Goal: Task Accomplishment & Management: Complete application form

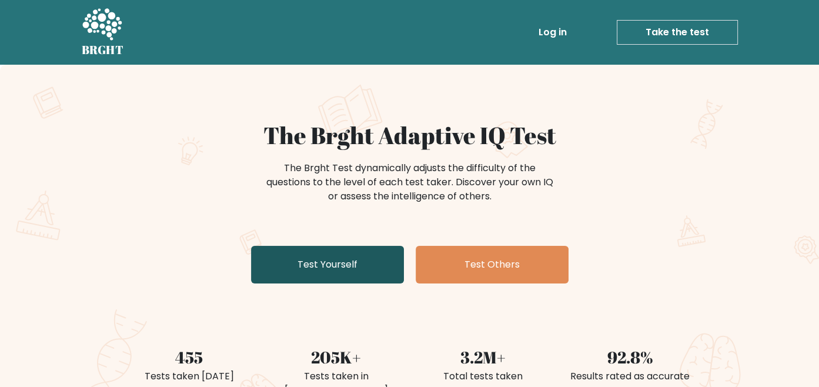
click at [355, 259] on link "Test Yourself" at bounding box center [327, 265] width 153 height 38
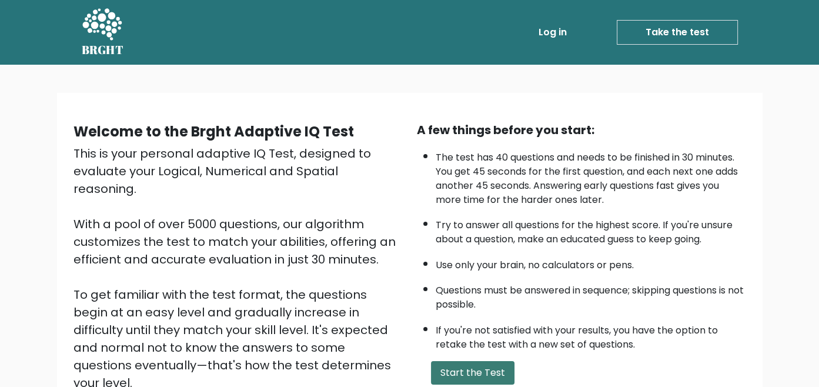
click at [458, 372] on button "Start the Test" at bounding box center [473, 373] width 84 height 24
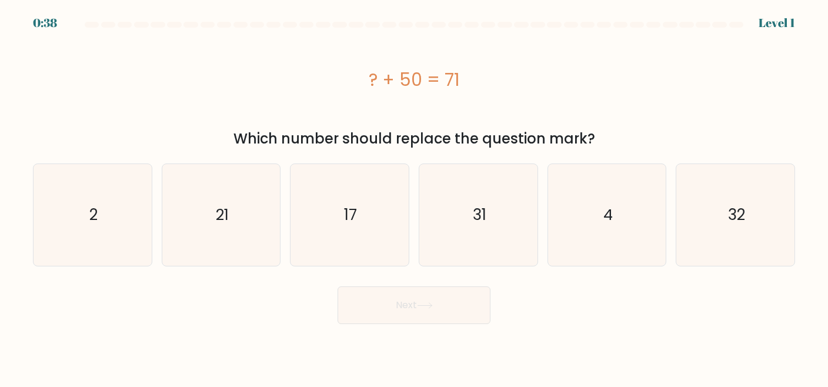
drag, startPoint x: 348, startPoint y: 68, endPoint x: 494, endPoint y: 67, distance: 145.9
click at [494, 67] on div "? + 50 = 71" at bounding box center [414, 79] width 762 height 26
copy div "? + 50 = 71"
click at [205, 203] on icon "21" at bounding box center [222, 215] width 102 height 102
click at [414, 196] on input "b. 21" at bounding box center [414, 195] width 1 height 3
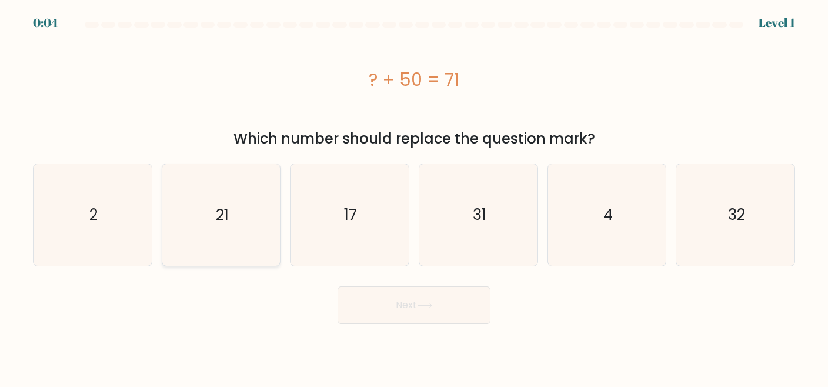
radio input "true"
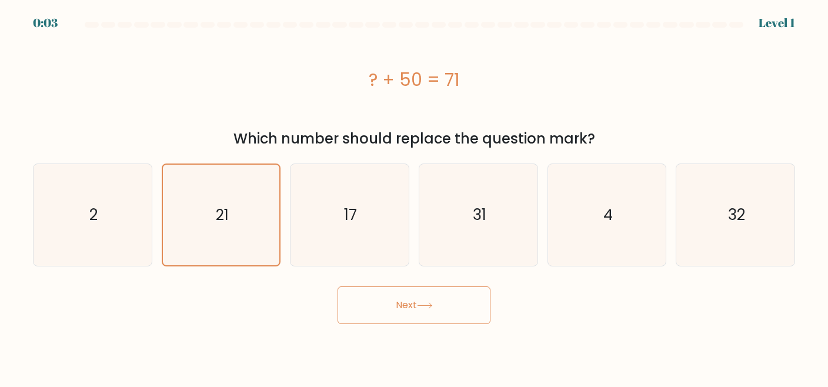
click at [388, 306] on button "Next" at bounding box center [414, 305] width 153 height 38
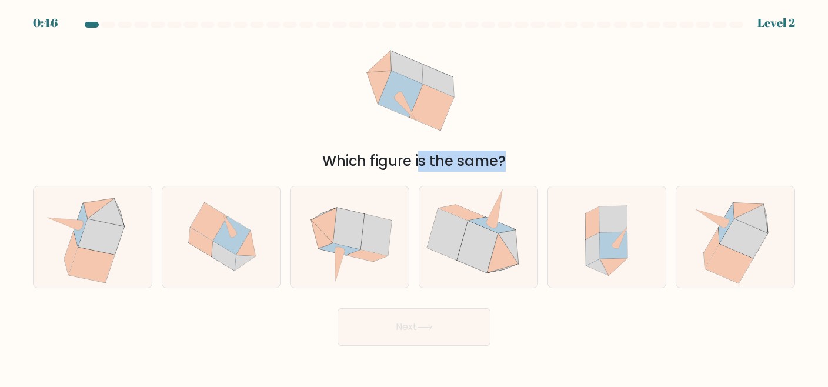
drag, startPoint x: 308, startPoint y: 155, endPoint x: 569, endPoint y: 172, distance: 261.7
click at [569, 172] on form at bounding box center [414, 184] width 828 height 324
click at [613, 86] on div "Which figure is the same?" at bounding box center [414, 101] width 776 height 139
click at [743, 226] on icon at bounding box center [745, 238] width 48 height 39
click at [415, 196] on input "f." at bounding box center [414, 195] width 1 height 3
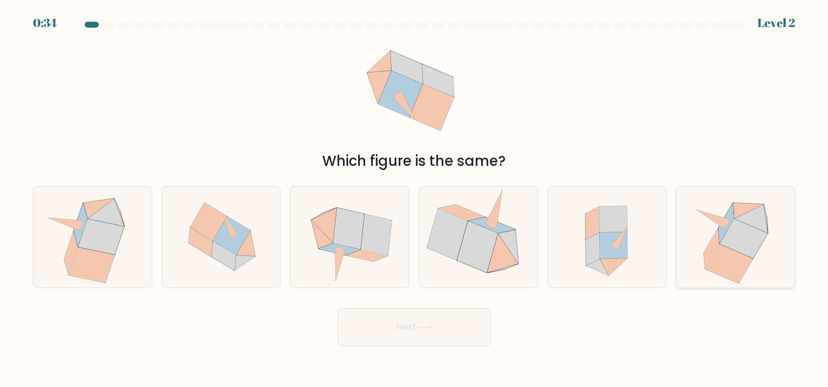
radio input "true"
click at [351, 249] on icon at bounding box center [339, 250] width 41 height 12
click at [414, 196] on input "c." at bounding box center [414, 195] width 1 height 3
radio input "true"
click at [407, 341] on button "Next" at bounding box center [414, 327] width 153 height 38
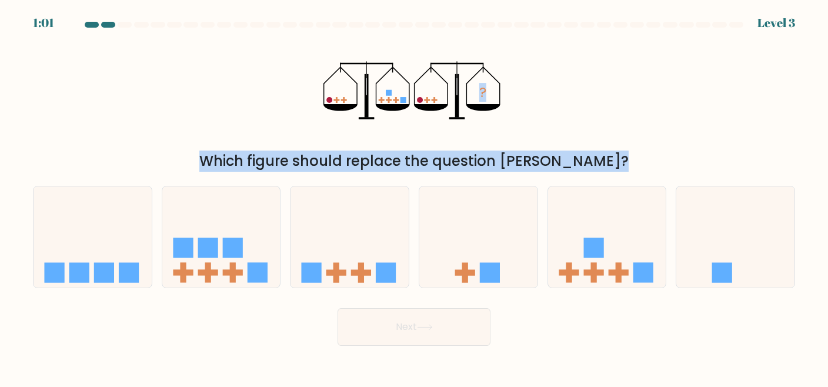
drag, startPoint x: 296, startPoint y: 82, endPoint x: 545, endPoint y: 164, distance: 261.9
click at [545, 164] on div "? Which figure should replace the question mark?" at bounding box center [414, 101] width 776 height 139
click at [545, 164] on div "Which figure should replace the question mark?" at bounding box center [414, 161] width 748 height 21
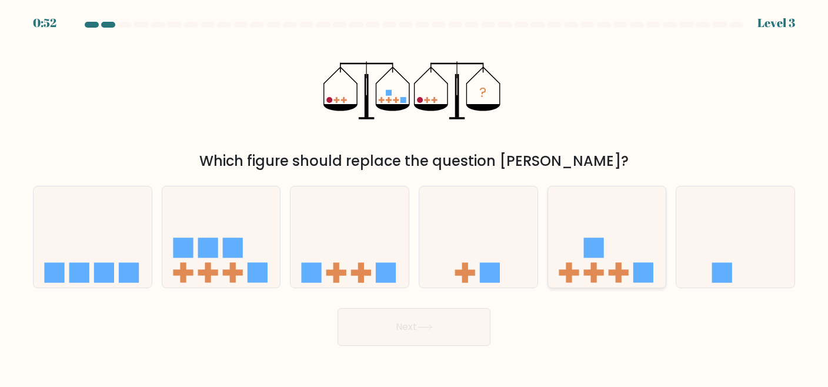
click at [590, 259] on icon at bounding box center [607, 237] width 118 height 98
click at [415, 196] on input "e." at bounding box center [414, 195] width 1 height 3
radio input "true"
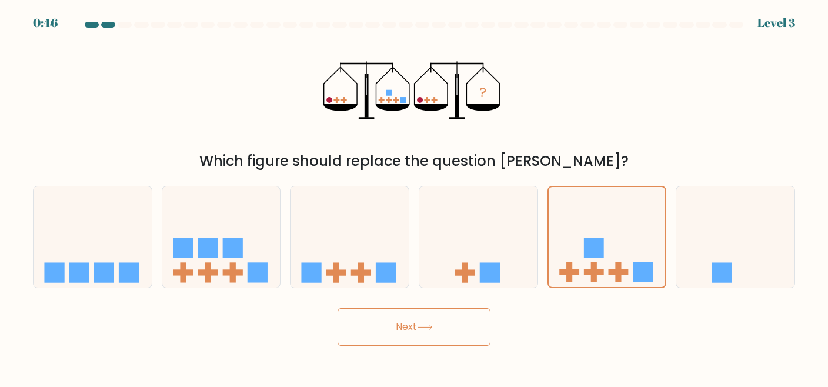
click at [442, 321] on button "Next" at bounding box center [414, 327] width 153 height 38
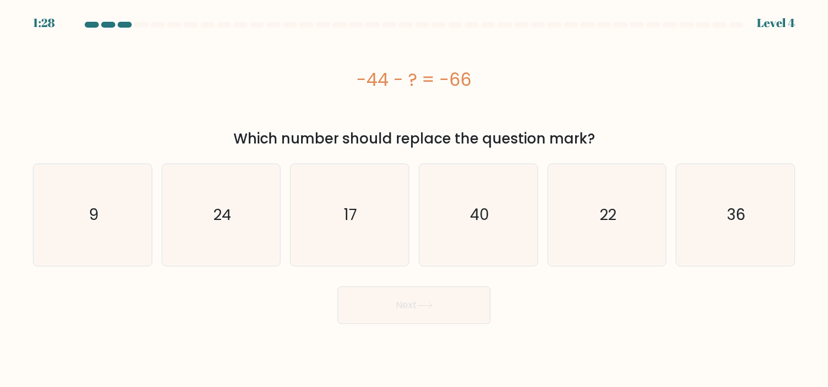
drag, startPoint x: 337, startPoint y: 74, endPoint x: 511, endPoint y: 70, distance: 173.6
click at [511, 70] on div "-44 - ? = -66" at bounding box center [414, 79] width 762 height 26
copy div "-44 - ? = -66"
click at [574, 201] on icon "22" at bounding box center [607, 215] width 102 height 102
click at [415, 196] on input "e. 22" at bounding box center [414, 195] width 1 height 3
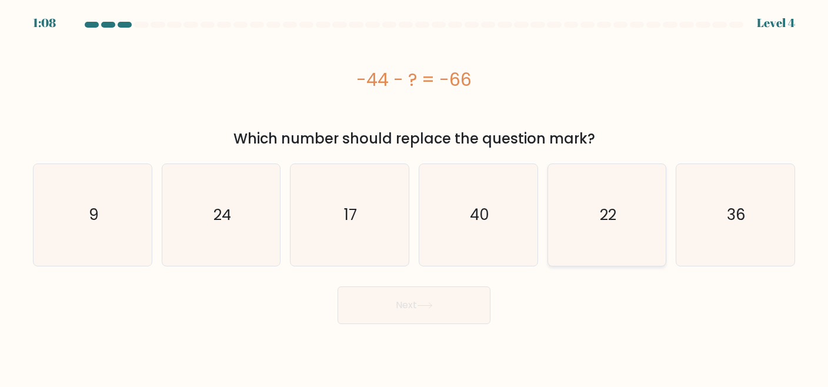
radio input "true"
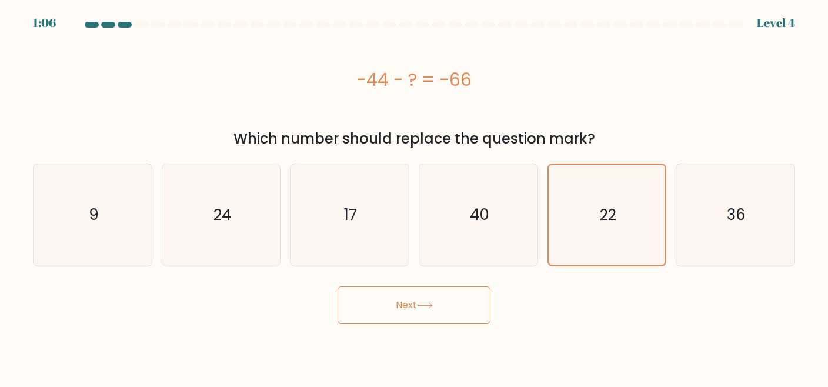
click at [413, 302] on button "Next" at bounding box center [414, 305] width 153 height 38
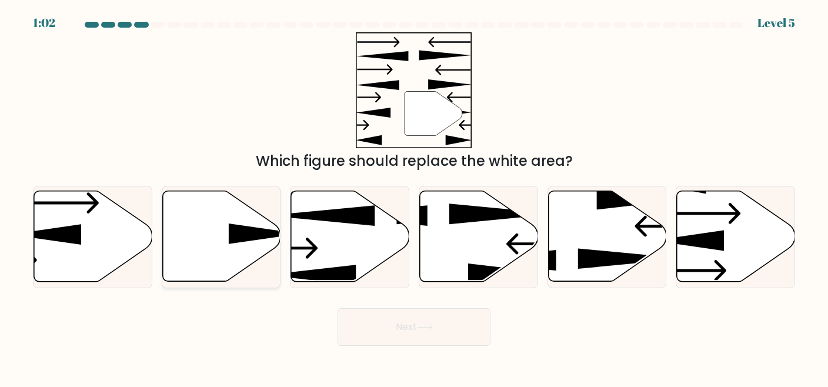
click at [224, 236] on icon at bounding box center [221, 236] width 118 height 91
click at [414, 196] on input "b." at bounding box center [414, 195] width 1 height 3
radio input "true"
click at [400, 318] on button "Next" at bounding box center [414, 327] width 153 height 38
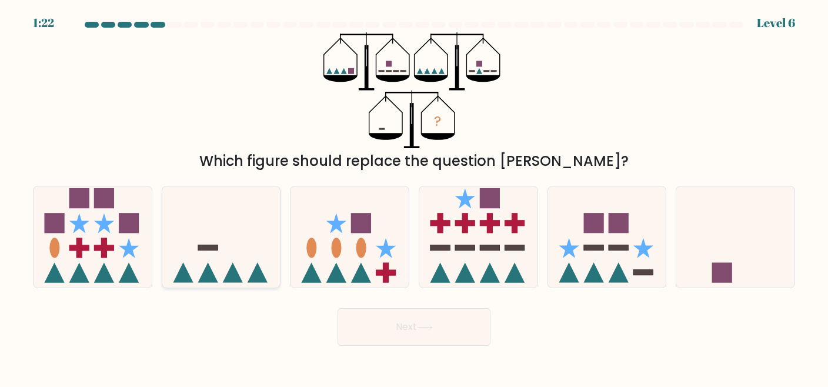
drag, startPoint x: 234, startPoint y: 309, endPoint x: 217, endPoint y: 188, distance: 121.7
click at [217, 188] on form at bounding box center [414, 184] width 828 height 324
click at [217, 188] on icon at bounding box center [221, 237] width 118 height 98
click at [414, 194] on input "b." at bounding box center [414, 195] width 1 height 3
radio input "true"
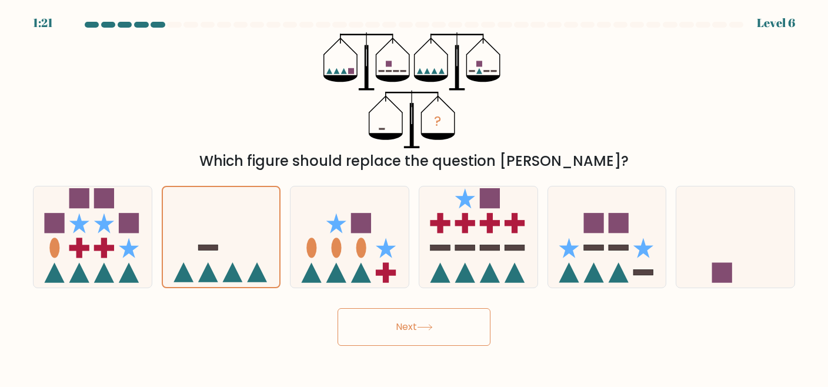
click at [414, 337] on button "Next" at bounding box center [414, 327] width 153 height 38
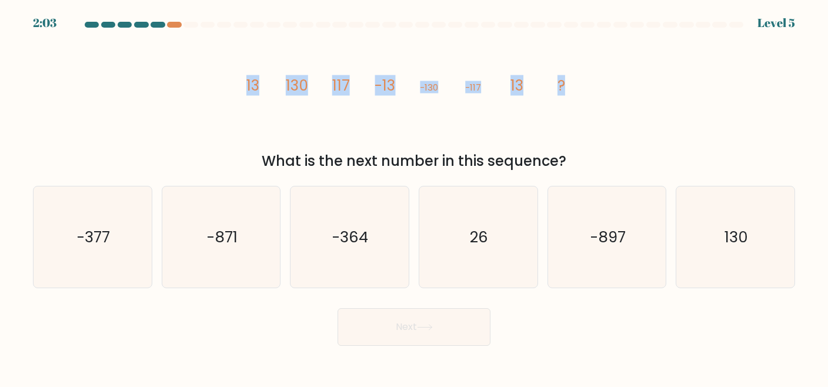
drag, startPoint x: 236, startPoint y: 90, endPoint x: 572, endPoint y: 85, distance: 335.9
click at [572, 85] on div "image/svg+xml 13 130 117 -13 -130 -117 13 ? What is the next number in this seq…" at bounding box center [414, 101] width 776 height 139
copy g "13 130 117 -13 -130 -117 13 ?"
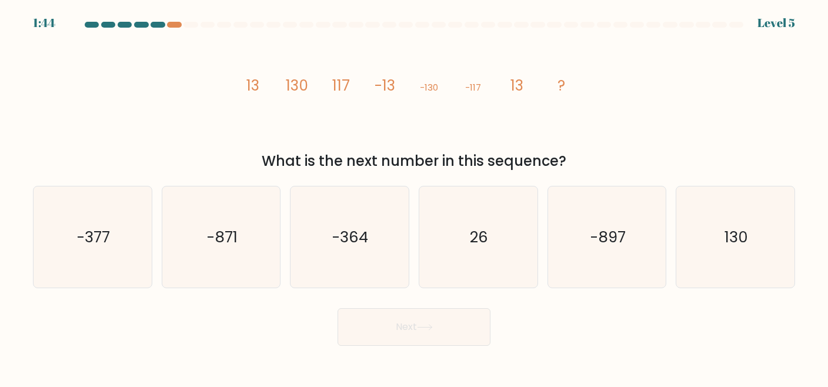
click at [673, 191] on div "f. 130" at bounding box center [735, 237] width 129 height 103
click at [747, 231] on text "130" at bounding box center [737, 236] width 24 height 21
click at [415, 196] on input "f. 130" at bounding box center [414, 195] width 1 height 3
radio input "true"
click at [386, 330] on button "Next" at bounding box center [414, 327] width 153 height 38
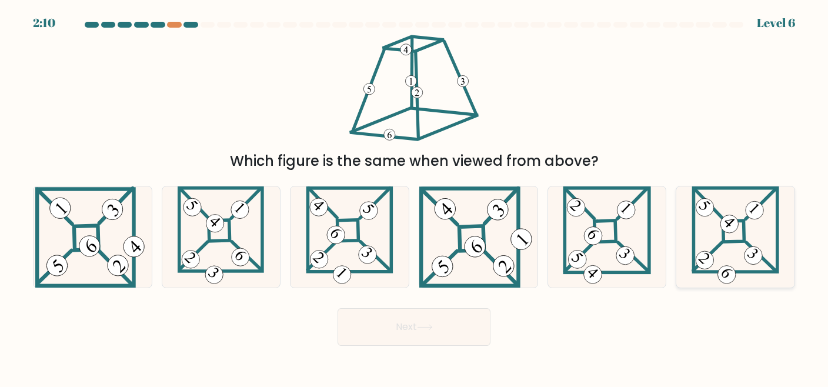
click at [731, 222] on icon at bounding box center [730, 223] width 10 height 8
click at [415, 196] on input "f." at bounding box center [414, 195] width 1 height 3
radio input "true"
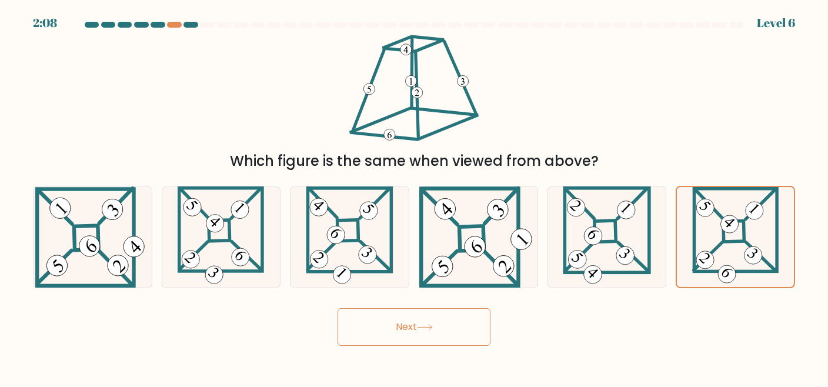
click at [428, 314] on button "Next" at bounding box center [414, 327] width 153 height 38
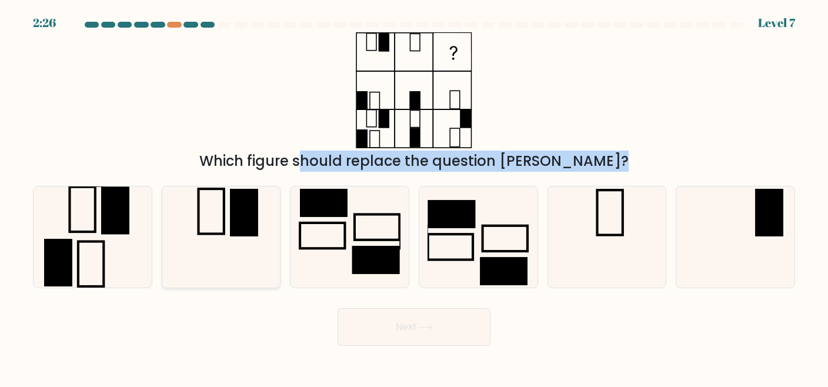
drag, startPoint x: 153, startPoint y: 167, endPoint x: 205, endPoint y: 205, distance: 64.8
click at [205, 205] on form at bounding box center [414, 184] width 828 height 324
click at [205, 205] on icon at bounding box center [222, 237] width 102 height 102
click at [414, 196] on input "b." at bounding box center [414, 195] width 1 height 3
radio input "true"
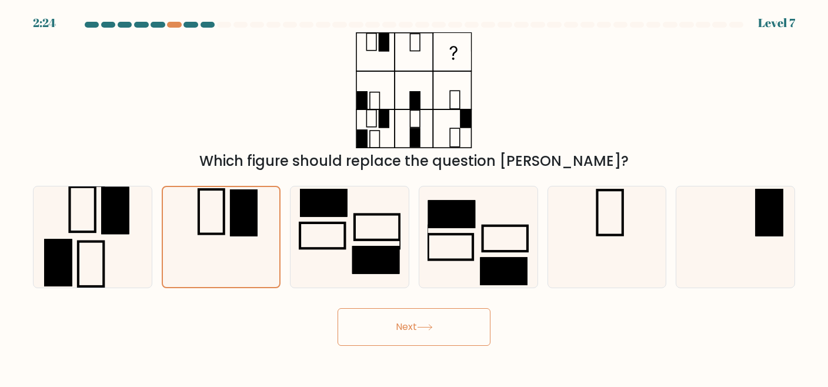
click at [463, 318] on button "Next" at bounding box center [414, 327] width 153 height 38
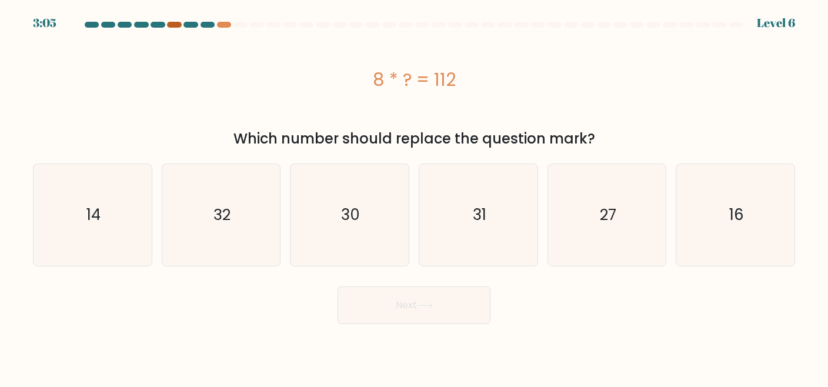
click at [174, 25] on div at bounding box center [174, 25] width 14 height 6
click at [358, 71] on div "8 * ? = 112" at bounding box center [414, 79] width 762 height 26
drag, startPoint x: 366, startPoint y: 81, endPoint x: 469, endPoint y: 74, distance: 102.6
click at [469, 74] on div "8 * ? = 112" at bounding box center [414, 79] width 762 height 26
copy div "8 * ? = 112"
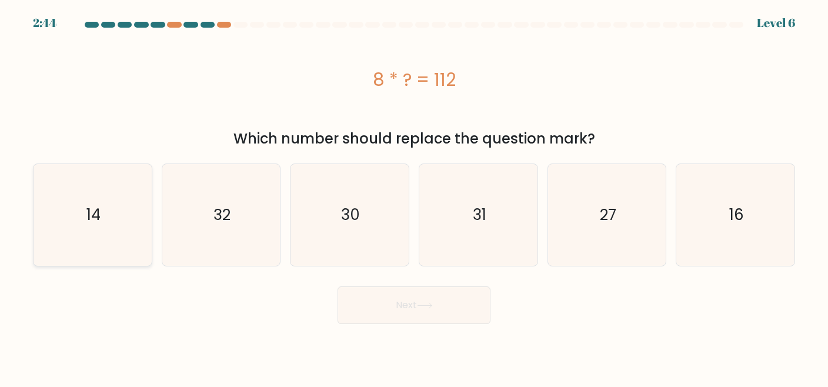
click at [95, 201] on icon "14" at bounding box center [93, 215] width 102 height 102
click at [414, 196] on input "a. 14" at bounding box center [414, 195] width 1 height 3
radio input "true"
click at [455, 295] on button "Next" at bounding box center [414, 305] width 153 height 38
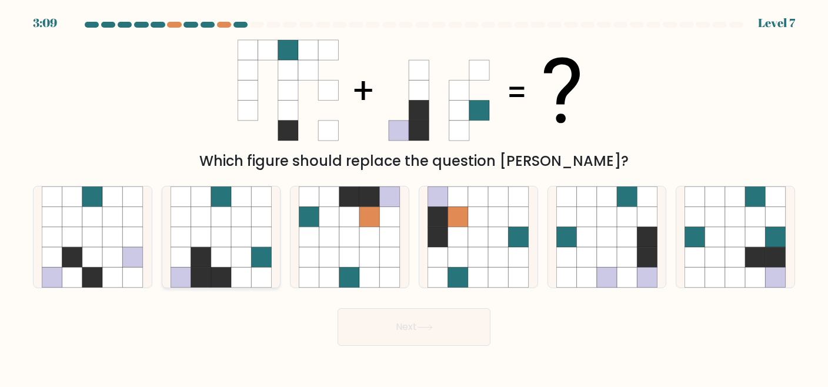
click at [228, 222] on icon at bounding box center [221, 216] width 20 height 20
click at [414, 196] on input "b." at bounding box center [414, 195] width 1 height 3
radio input "true"
click at [384, 318] on button "Next" at bounding box center [414, 327] width 153 height 38
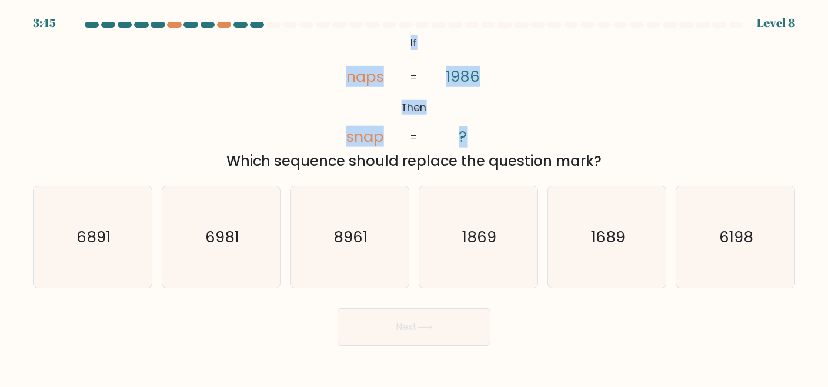
drag, startPoint x: 388, startPoint y: 36, endPoint x: 512, endPoint y: 135, distance: 158.3
click at [512, 135] on div "@import url('https://fonts.googleapis.com/css?family=Abril+Fatface:400,100,100i…" at bounding box center [414, 101] width 776 height 139
copy icon "If Then naps snap 1986 ?"
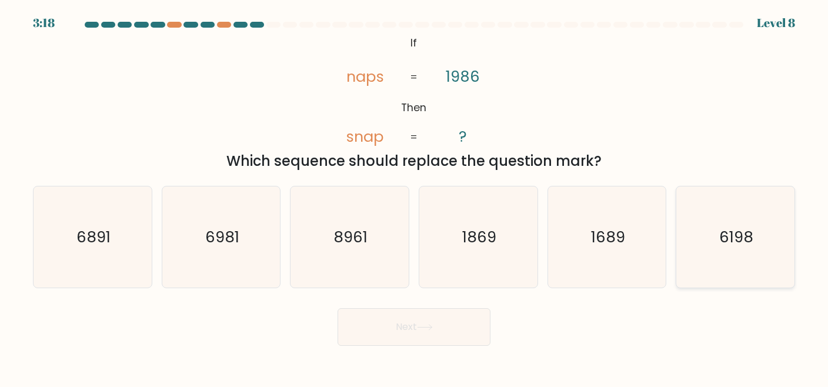
click at [696, 288] on div "6198" at bounding box center [735, 237] width 119 height 103
click at [415, 196] on input "f. 6198" at bounding box center [414, 195] width 1 height 3
radio input "true"
click at [458, 302] on div "Next" at bounding box center [414, 324] width 776 height 44
click at [431, 319] on button "Next" at bounding box center [414, 327] width 153 height 38
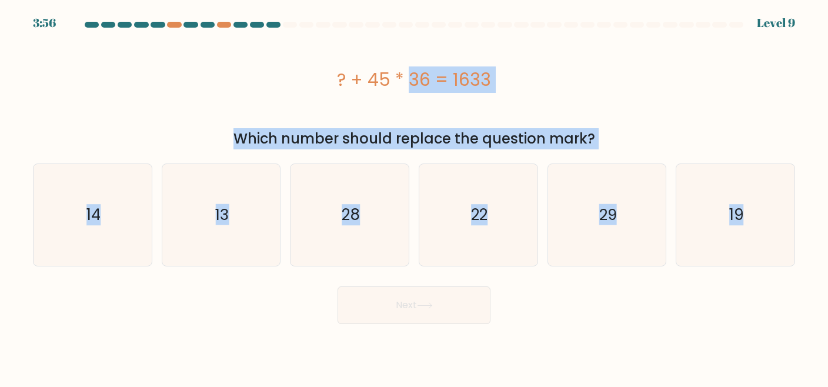
drag, startPoint x: 295, startPoint y: 75, endPoint x: 639, endPoint y: 286, distance: 404.0
click at [639, 286] on form "a." at bounding box center [414, 173] width 828 height 302
click at [462, 82] on div "? + 45 * 36 = 1633" at bounding box center [414, 79] width 762 height 26
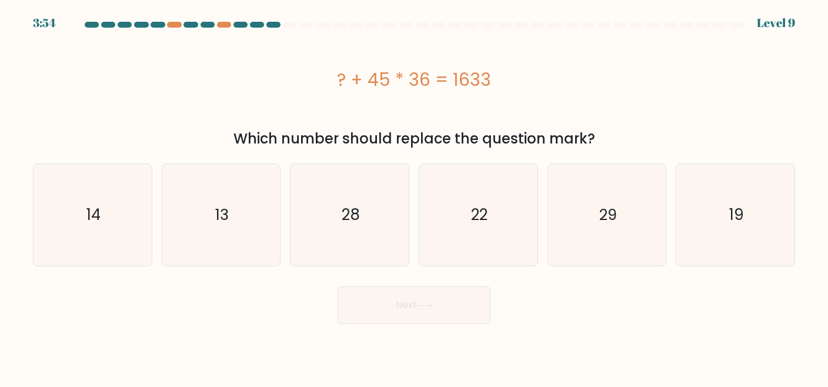
click at [462, 82] on div "? + 45 * 36 = 1633" at bounding box center [414, 79] width 762 height 26
click at [251, 215] on icon "13" at bounding box center [222, 215] width 102 height 102
click at [414, 196] on input "b. 13" at bounding box center [414, 195] width 1 height 3
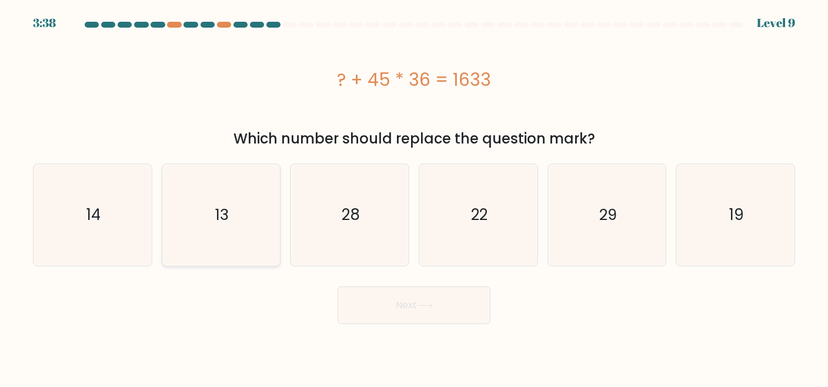
radio input "true"
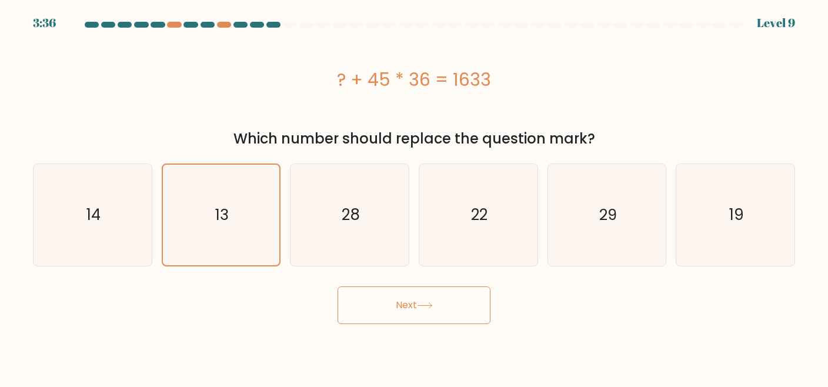
click at [405, 301] on button "Next" at bounding box center [414, 305] width 153 height 38
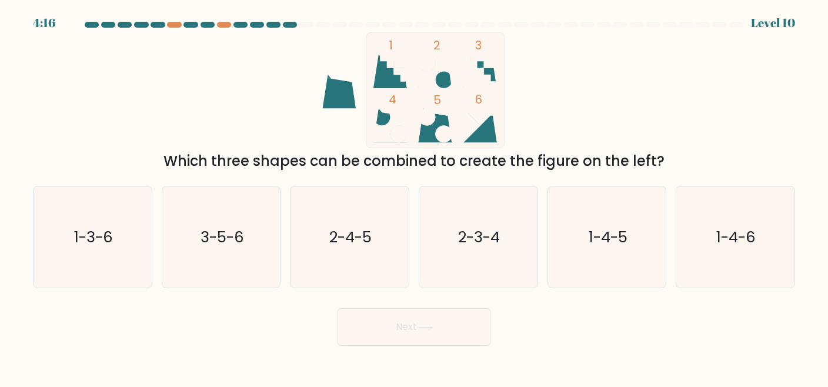
drag, startPoint x: 151, startPoint y: 165, endPoint x: 726, endPoint y: 154, distance: 575.4
click at [726, 154] on div "Which three shapes can be combined to create the figure on the left?" at bounding box center [414, 161] width 748 height 21
click at [339, 254] on icon "2-4-5" at bounding box center [350, 237] width 102 height 102
click at [414, 196] on input "c. 2-4-5" at bounding box center [414, 195] width 1 height 3
radio input "true"
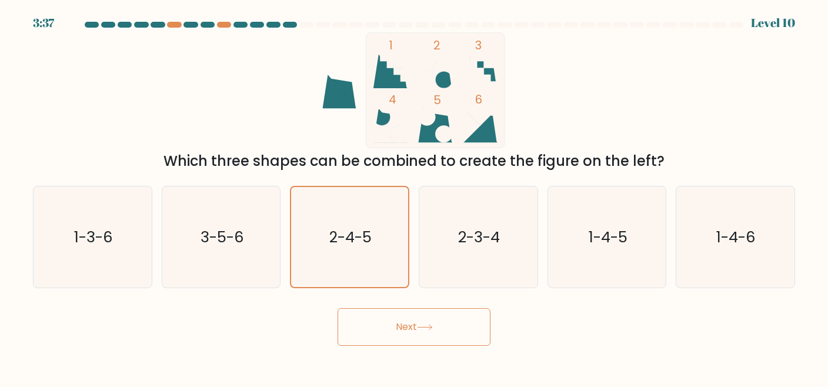
click at [446, 338] on button "Next" at bounding box center [414, 327] width 153 height 38
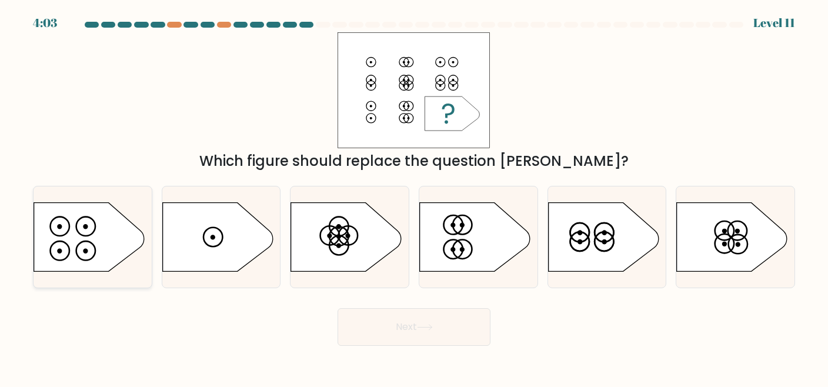
click at [54, 226] on icon at bounding box center [89, 236] width 111 height 69
click at [414, 196] on input "a." at bounding box center [414, 195] width 1 height 3
radio input "true"
click at [449, 311] on button "Next" at bounding box center [414, 327] width 153 height 38
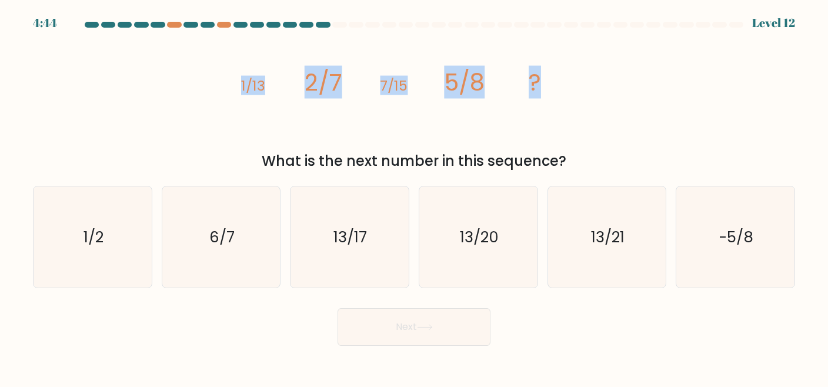
drag, startPoint x: 215, startPoint y: 69, endPoint x: 551, endPoint y: 101, distance: 338.0
click at [551, 101] on div "image/svg+xml 1/13 2/7 7/15 5/8 ? What is the next number in this sequence?" at bounding box center [414, 101] width 776 height 139
copy g "1/13 2/7 7/15 5/8 ?"
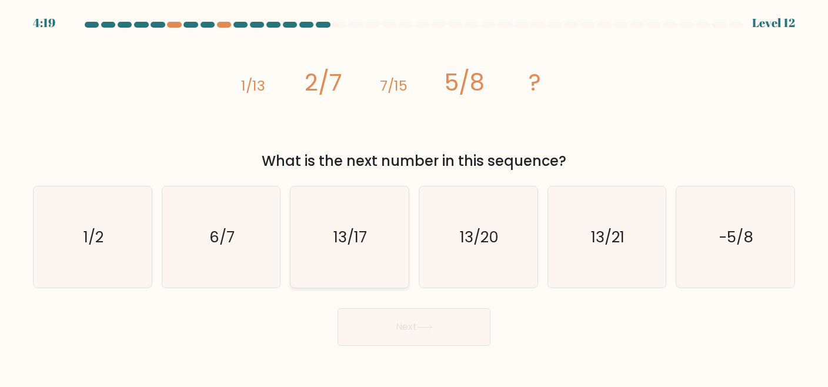
click at [352, 254] on icon "13/17" at bounding box center [350, 237] width 102 height 102
click at [414, 196] on input "c. 13/17" at bounding box center [414, 195] width 1 height 3
radio input "true"
click at [379, 329] on button "Next" at bounding box center [414, 327] width 153 height 38
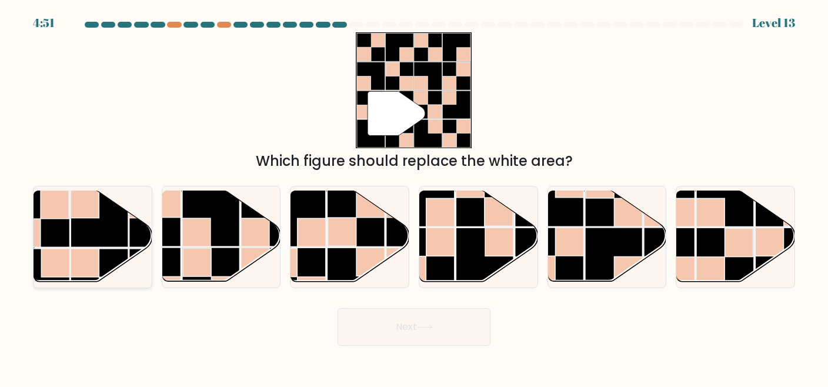
click at [86, 214] on rect at bounding box center [85, 204] width 28 height 28
click at [414, 196] on input "a." at bounding box center [414, 195] width 1 height 3
radio input "true"
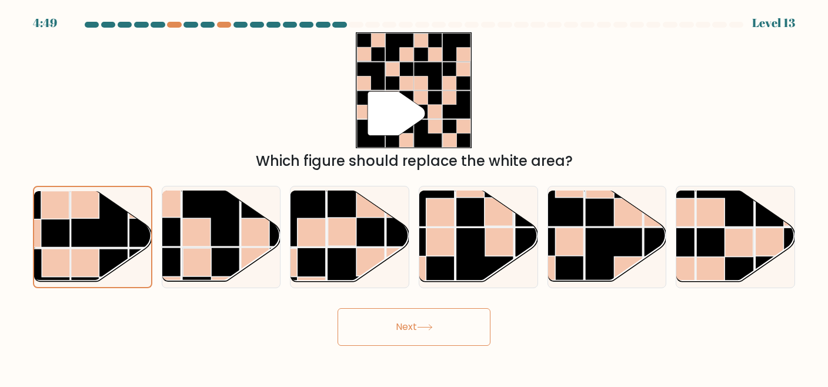
click at [445, 329] on button "Next" at bounding box center [414, 327] width 153 height 38
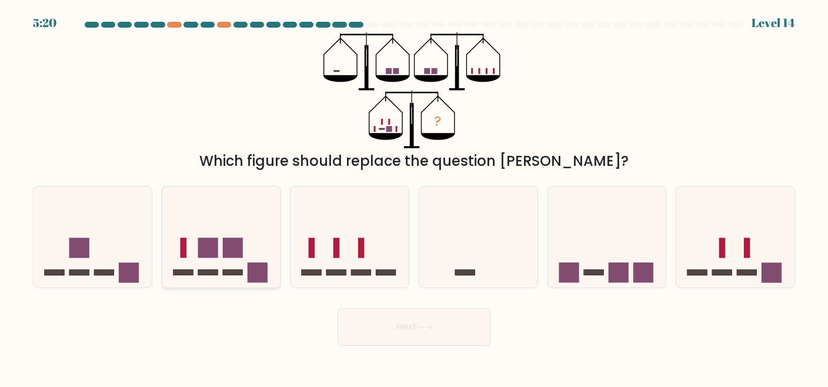
click at [189, 244] on icon at bounding box center [221, 237] width 118 height 98
click at [414, 196] on input "b." at bounding box center [414, 195] width 1 height 3
radio input "true"
click at [781, 259] on icon at bounding box center [735, 237] width 118 height 98
click at [415, 196] on input "f." at bounding box center [414, 195] width 1 height 3
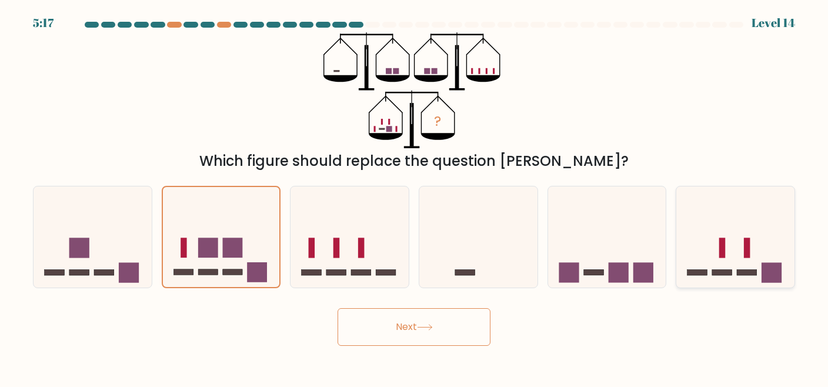
radio input "true"
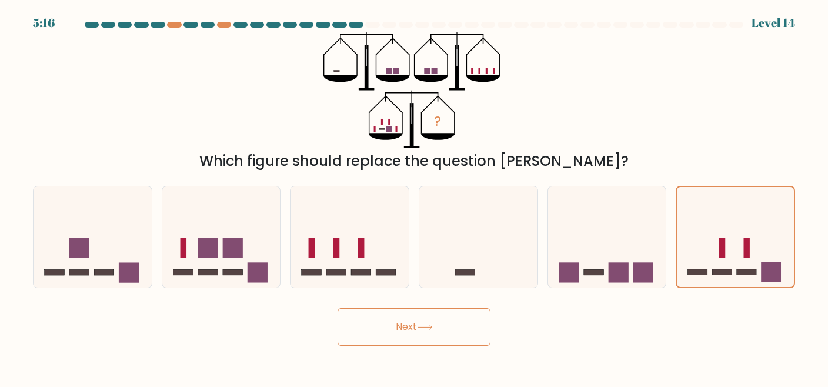
click at [458, 318] on button "Next" at bounding box center [414, 327] width 153 height 38
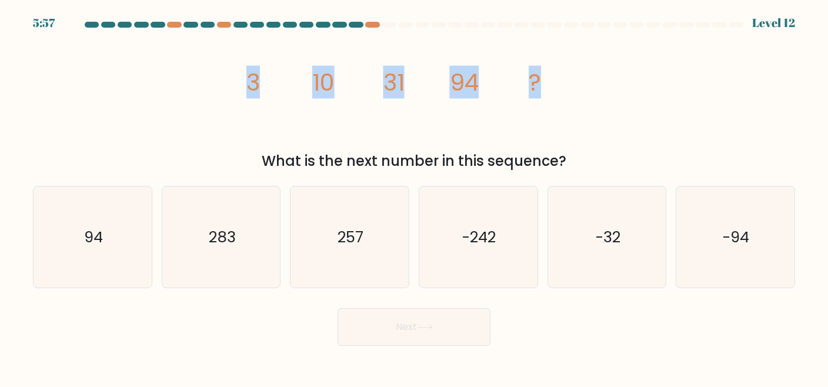
drag, startPoint x: 211, startPoint y: 75, endPoint x: 574, endPoint y: 88, distance: 363.2
click at [574, 88] on div "image/svg+xml 3 10 31 94 ? What is the next number in this sequence?" at bounding box center [414, 101] width 776 height 139
click at [574, 88] on icon "image/svg+xml 3 10 31 94 ?" at bounding box center [414, 90] width 353 height 116
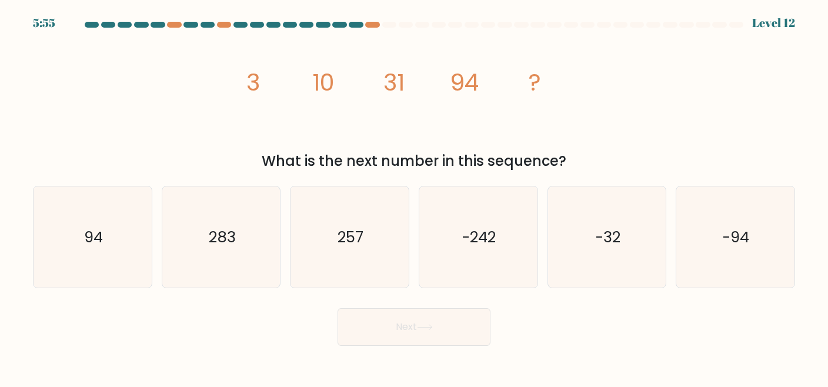
drag, startPoint x: 581, startPoint y: 161, endPoint x: 245, endPoint y: 71, distance: 348.1
click at [245, 71] on div "image/svg+xml 3 10 31 94 ? What is the next number in this sequence?" at bounding box center [414, 101] width 776 height 139
copy div "3 10 31 94 ? What is the next number in this sequence?"
click at [208, 206] on icon "283" at bounding box center [222, 237] width 102 height 102
click at [414, 196] on input "b. 283" at bounding box center [414, 195] width 1 height 3
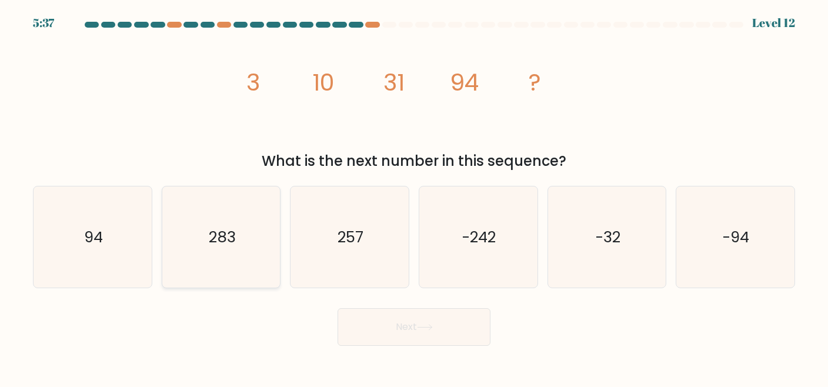
radio input "true"
click at [356, 317] on button "Next" at bounding box center [414, 327] width 153 height 38
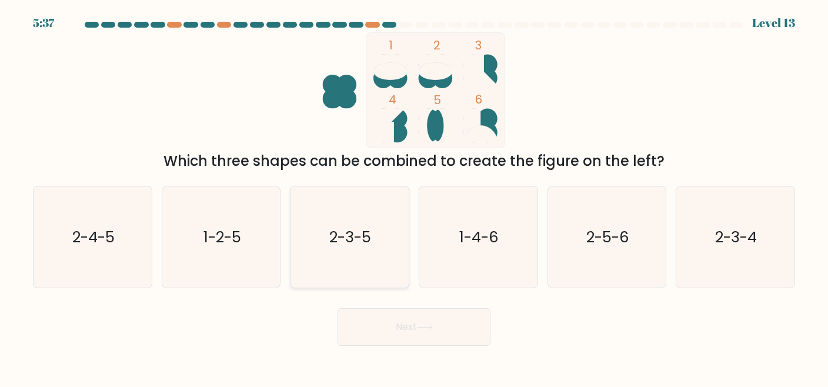
click at [342, 255] on icon "2-3-5" at bounding box center [350, 237] width 102 height 102
click at [414, 196] on input "c. 2-3-5" at bounding box center [414, 195] width 1 height 3
radio input "true"
click at [387, 331] on button "Next" at bounding box center [414, 327] width 153 height 38
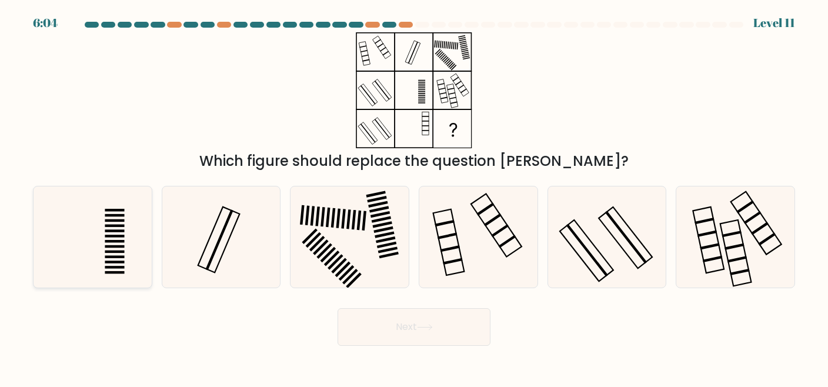
click at [94, 230] on icon at bounding box center [93, 237] width 102 height 102
click at [414, 196] on input "a." at bounding box center [414, 195] width 1 height 3
radio input "true"
click at [457, 236] on rect at bounding box center [449, 242] width 31 height 66
click at [415, 196] on input "d." at bounding box center [414, 195] width 1 height 3
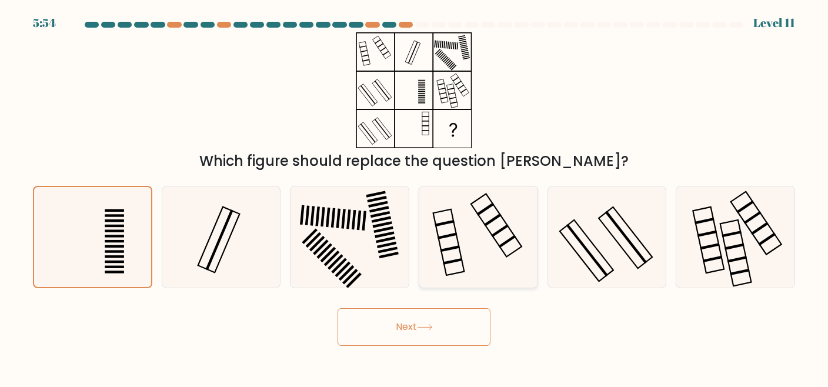
radio input "true"
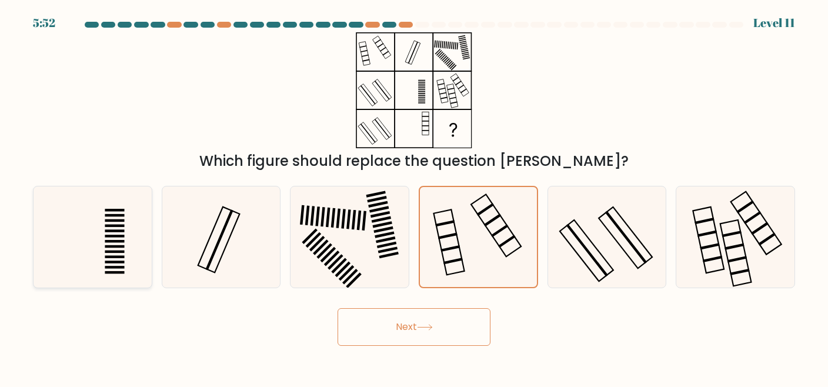
click at [105, 221] on rect at bounding box center [114, 220] width 19 height 2
click at [414, 196] on input "a." at bounding box center [414, 195] width 1 height 3
radio input "true"
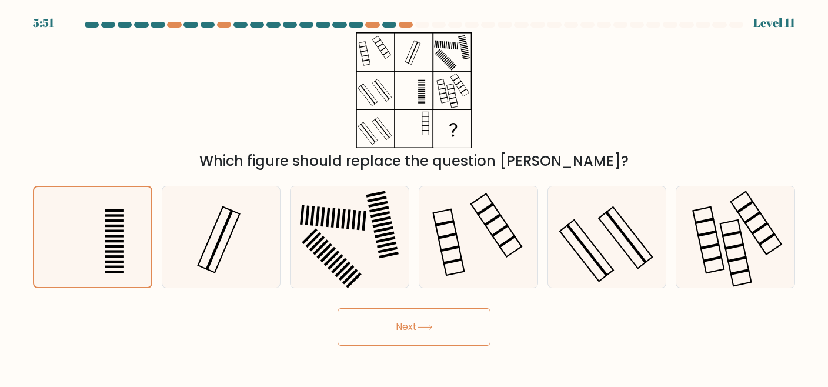
click at [428, 329] on icon at bounding box center [425, 327] width 16 height 6
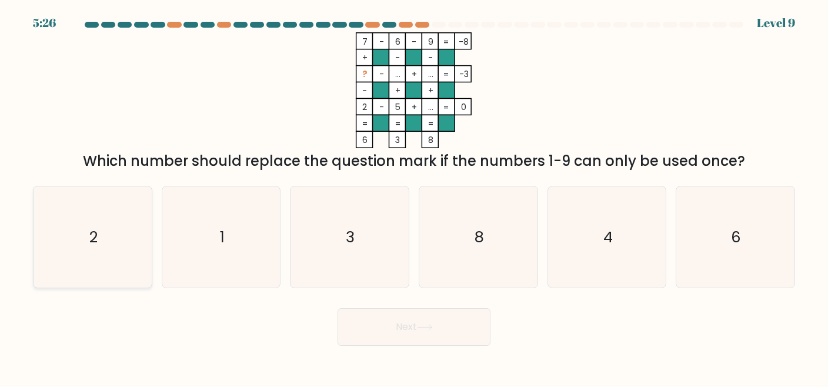
click at [78, 226] on icon "2" at bounding box center [93, 237] width 102 height 102
click at [414, 196] on input "a. 2" at bounding box center [414, 195] width 1 height 3
radio input "true"
click at [376, 323] on button "Next" at bounding box center [414, 327] width 153 height 38
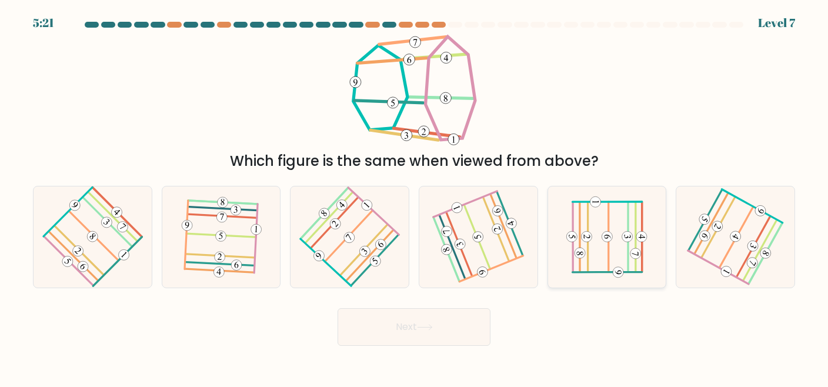
click at [619, 264] on icon at bounding box center [606, 236] width 81 height 81
click at [415, 196] on input "e." at bounding box center [414, 195] width 1 height 3
radio input "true"
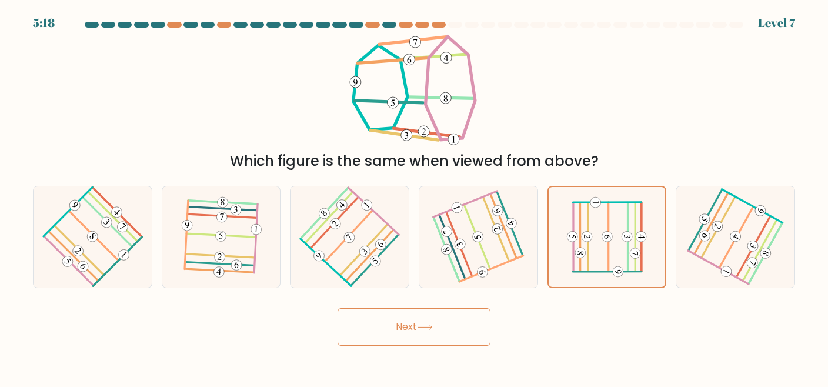
click at [377, 326] on button "Next" at bounding box center [414, 327] width 153 height 38
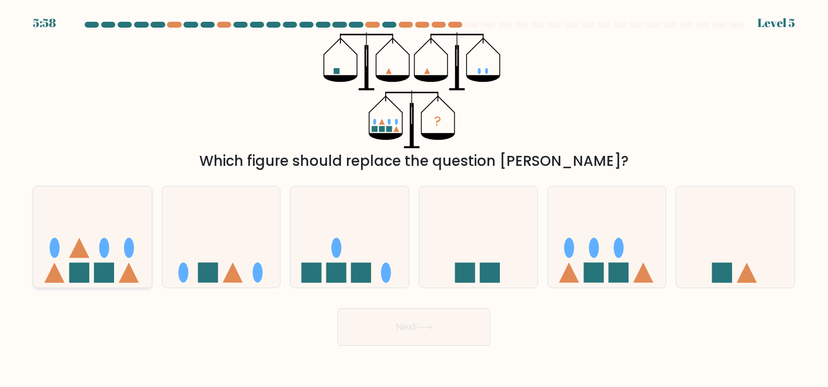
click at [91, 204] on icon at bounding box center [93, 237] width 118 height 98
click at [414, 196] on input "a." at bounding box center [414, 195] width 1 height 3
radio input "true"
click at [425, 346] on body "5:56 Level 5" at bounding box center [414, 193] width 828 height 387
click at [431, 340] on button "Next" at bounding box center [414, 327] width 153 height 38
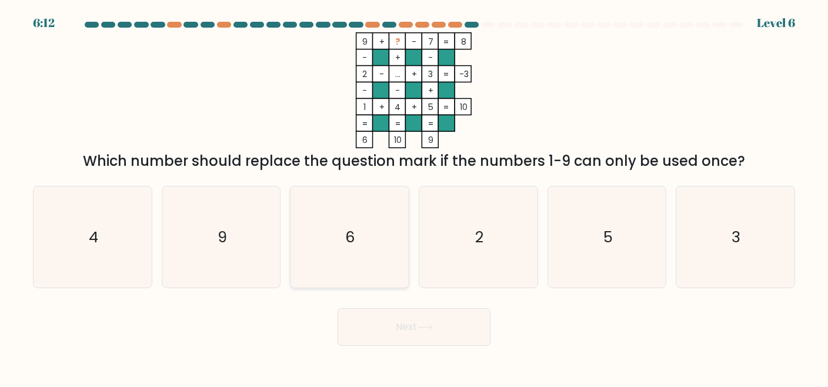
click at [369, 226] on icon "6" at bounding box center [350, 237] width 102 height 102
click at [414, 196] on input "c. 6" at bounding box center [414, 195] width 1 height 3
radio input "true"
click at [407, 339] on button "Next" at bounding box center [414, 327] width 153 height 38
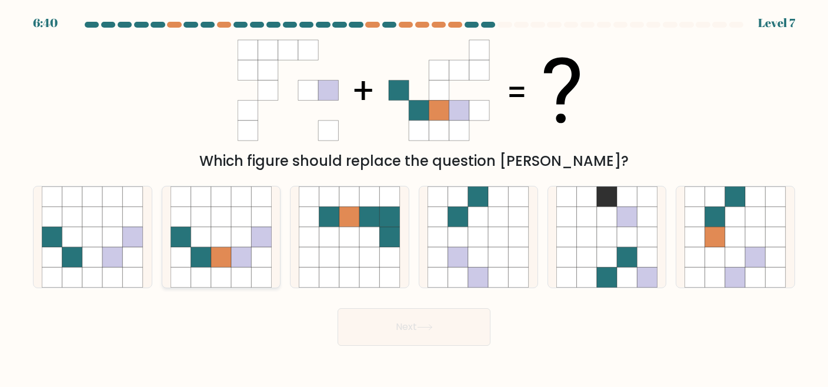
click at [226, 264] on icon at bounding box center [221, 257] width 20 height 20
click at [414, 196] on input "b." at bounding box center [414, 195] width 1 height 3
radio input "true"
click at [456, 324] on button "Next" at bounding box center [414, 327] width 153 height 38
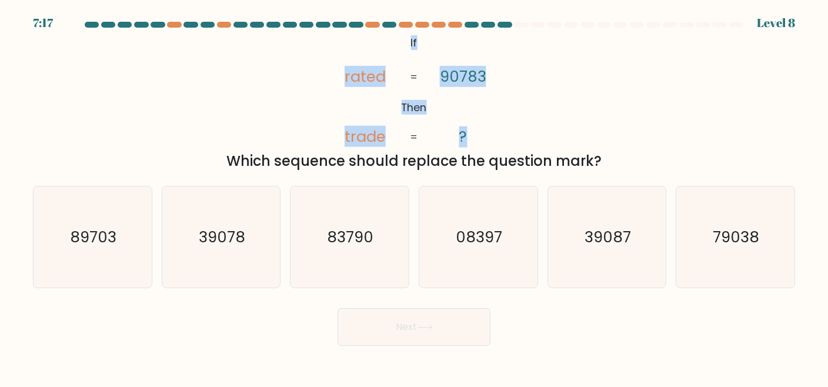
drag, startPoint x: 389, startPoint y: 38, endPoint x: 478, endPoint y: 135, distance: 131.1
click at [478, 135] on icon "@import url('https://fonts.googleapis.com/css?family=Abril+Fatface:400,100,100i…" at bounding box center [414, 90] width 188 height 116
copy icon "If Then rated trade 90783 ?"
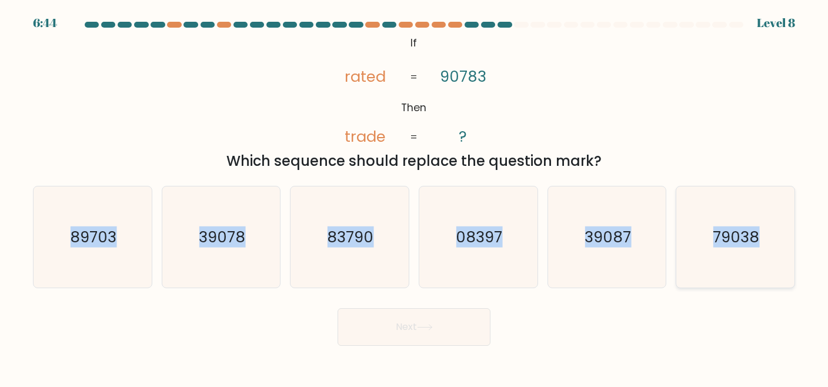
drag, startPoint x: 46, startPoint y: 221, endPoint x: 770, endPoint y: 234, distance: 723.6
click at [770, 234] on div "a. 89703 b. 39078" at bounding box center [414, 232] width 772 height 112
copy div "89703 b. 39078 c. 83790 d. 08397 e. 39087 f. 79038"
click at [712, 269] on icon "79038" at bounding box center [736, 237] width 102 height 102
click at [415, 196] on input "f. 79038" at bounding box center [414, 195] width 1 height 3
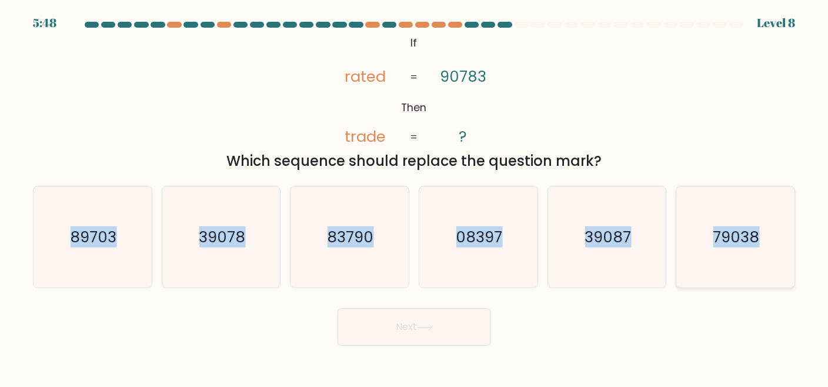
radio input "true"
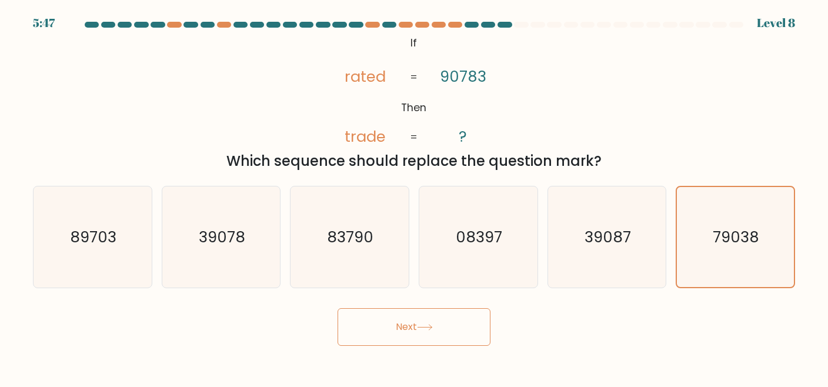
click at [477, 337] on button "Next" at bounding box center [414, 327] width 153 height 38
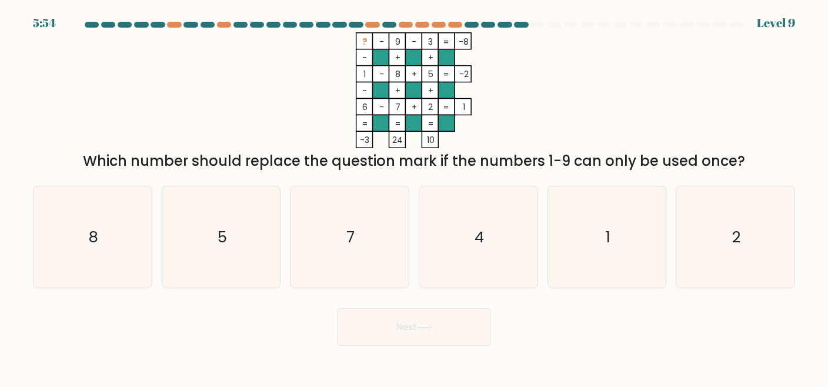
click at [412, 240] on div "c. 7" at bounding box center [349, 237] width 129 height 103
click at [440, 238] on icon "4" at bounding box center [479, 237] width 102 height 102
click at [415, 196] on input "d. 4" at bounding box center [414, 195] width 1 height 3
radio input "true"
click at [376, 321] on button "Next" at bounding box center [414, 327] width 153 height 38
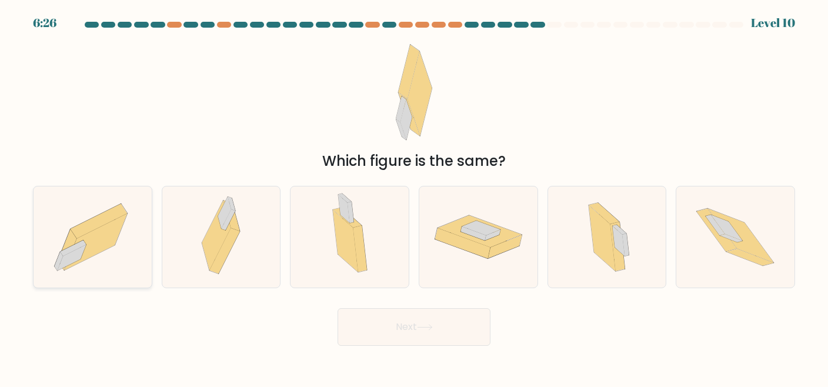
click at [110, 225] on icon at bounding box center [95, 242] width 63 height 56
click at [414, 196] on input "a." at bounding box center [414, 195] width 1 height 3
radio input "true"
click at [356, 245] on icon at bounding box center [360, 248] width 14 height 46
click at [414, 196] on input "c." at bounding box center [414, 195] width 1 height 3
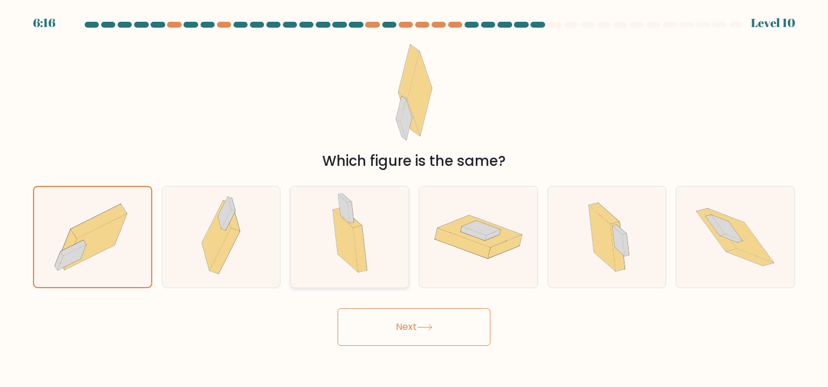
radio input "true"
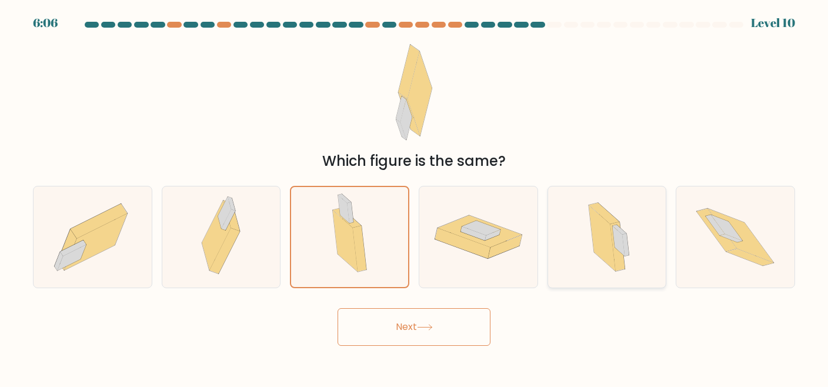
click at [606, 249] on icon at bounding box center [602, 238] width 26 height 66
click at [415, 196] on input "e." at bounding box center [414, 195] width 1 height 3
radio input "true"
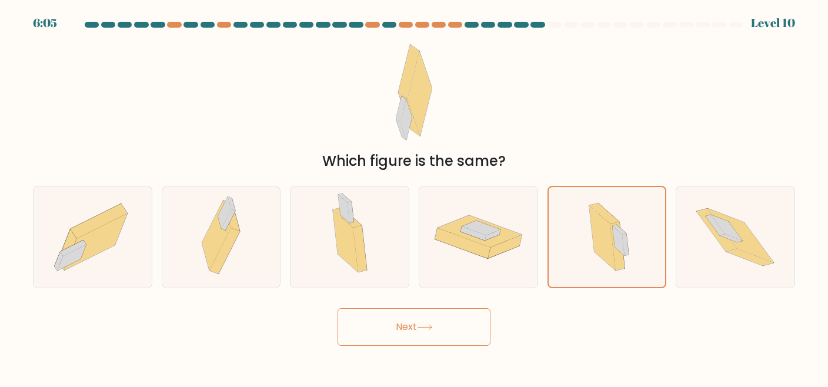
click at [371, 330] on button "Next" at bounding box center [414, 327] width 153 height 38
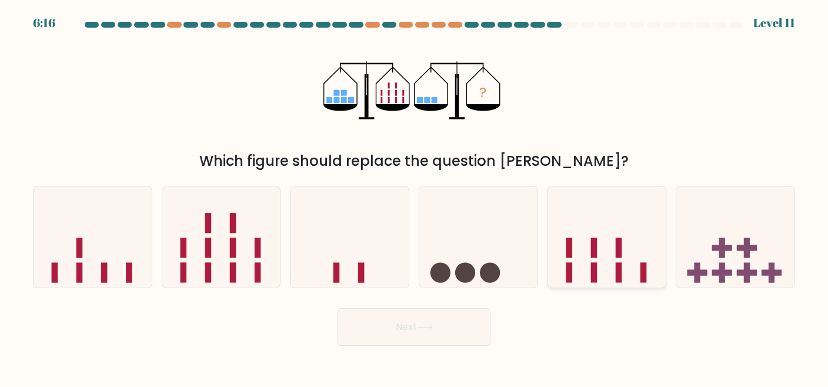
click at [562, 268] on icon at bounding box center [607, 237] width 118 height 98
click at [415, 196] on input "e." at bounding box center [414, 195] width 1 height 3
radio input "true"
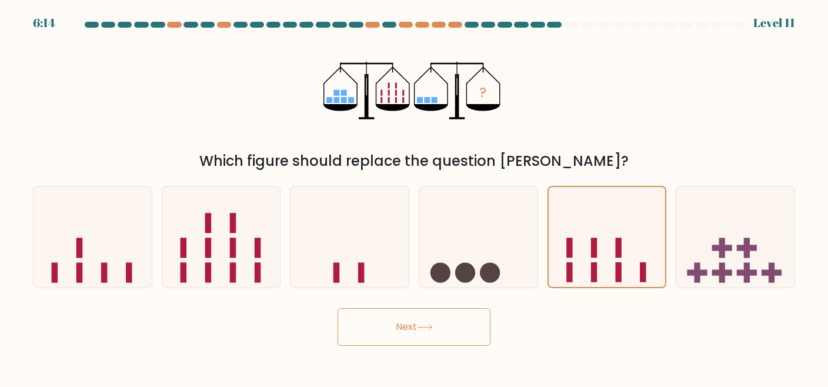
click at [360, 341] on button "Next" at bounding box center [414, 327] width 153 height 38
click at [446, 324] on button "Next" at bounding box center [414, 327] width 153 height 38
click at [412, 339] on button "Next" at bounding box center [414, 327] width 153 height 38
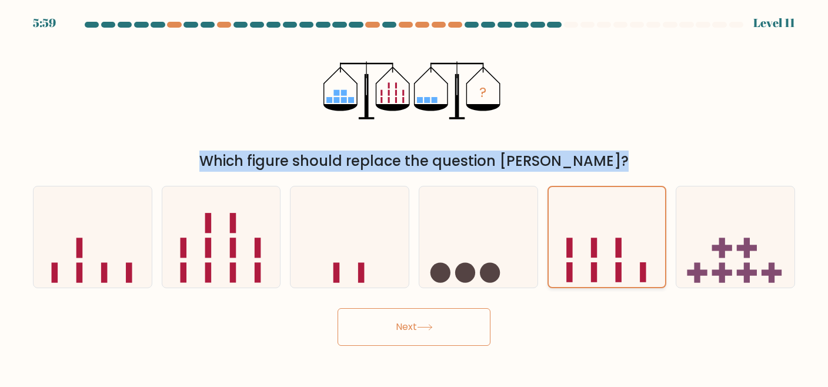
drag, startPoint x: 691, startPoint y: 121, endPoint x: 575, endPoint y: 278, distance: 195.2
click at [575, 278] on form at bounding box center [414, 184] width 828 height 324
click at [575, 278] on icon at bounding box center [607, 237] width 117 height 97
click at [415, 196] on input "e." at bounding box center [414, 195] width 1 height 3
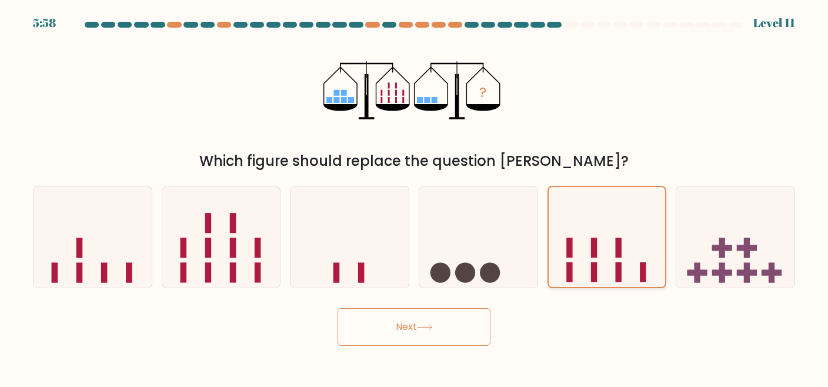
click at [575, 278] on icon at bounding box center [607, 237] width 117 height 97
click at [415, 196] on input "e." at bounding box center [414, 195] width 1 height 3
click at [402, 328] on button "Next" at bounding box center [414, 327] width 153 height 38
click at [480, 219] on icon at bounding box center [478, 237] width 118 height 98
click at [415, 196] on input "d." at bounding box center [414, 195] width 1 height 3
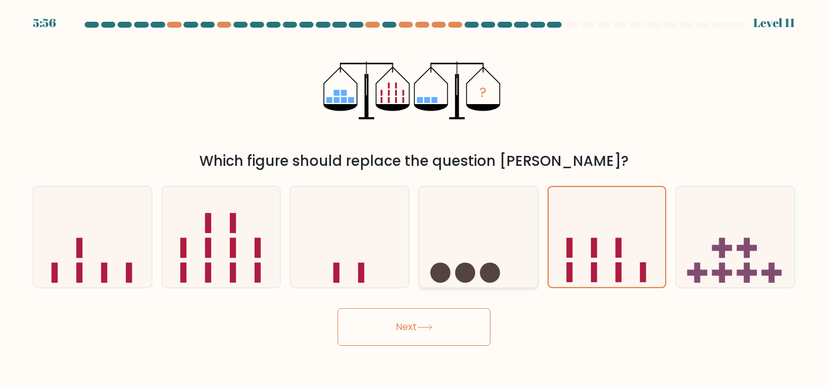
radio input "true"
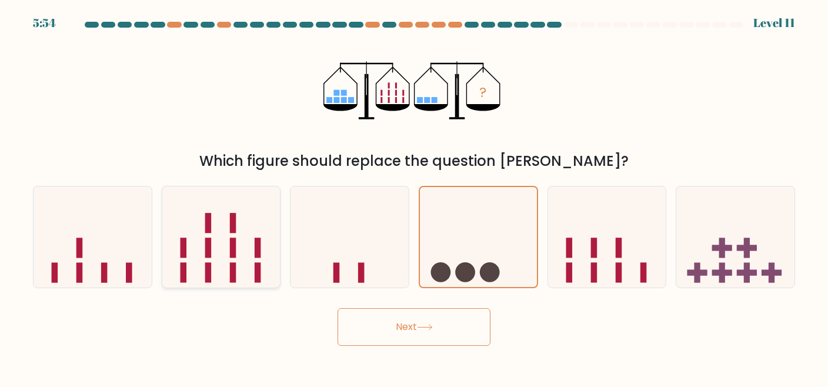
click at [231, 226] on rect at bounding box center [233, 223] width 6 height 20
click at [414, 196] on input "b." at bounding box center [414, 195] width 1 height 3
radio input "true"
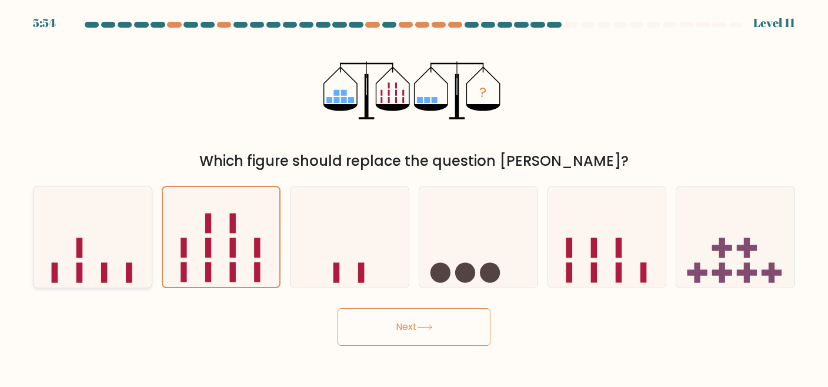
click at [90, 226] on icon at bounding box center [93, 237] width 118 height 98
click at [414, 196] on input "a." at bounding box center [414, 195] width 1 height 3
radio input "true"
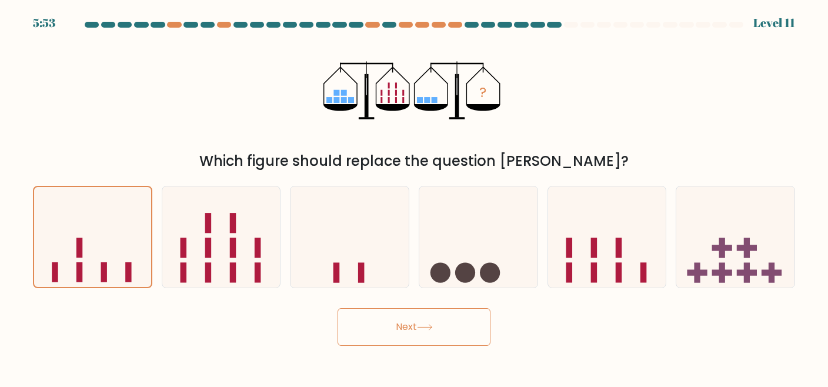
click at [409, 330] on button "Next" at bounding box center [414, 327] width 153 height 38
click at [684, 322] on div "Next" at bounding box center [414, 324] width 776 height 44
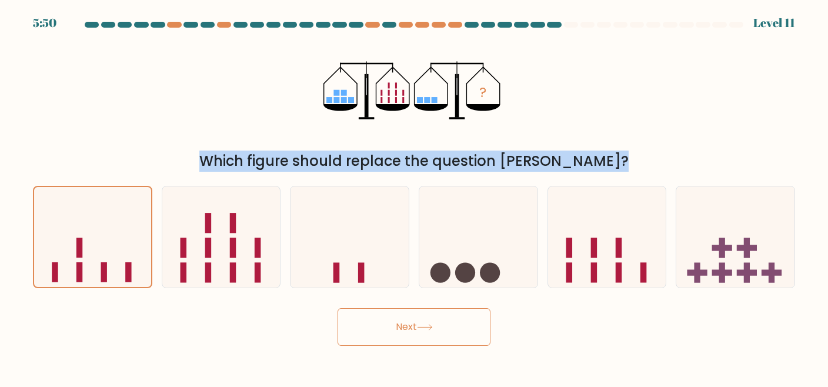
drag, startPoint x: 828, startPoint y: 113, endPoint x: 828, endPoint y: 296, distance: 182.9
click at [828, 296] on form at bounding box center [414, 184] width 828 height 324
click at [616, 266] on rect at bounding box center [619, 272] width 6 height 20
click at [415, 196] on input "e." at bounding box center [414, 195] width 1 height 3
radio input "true"
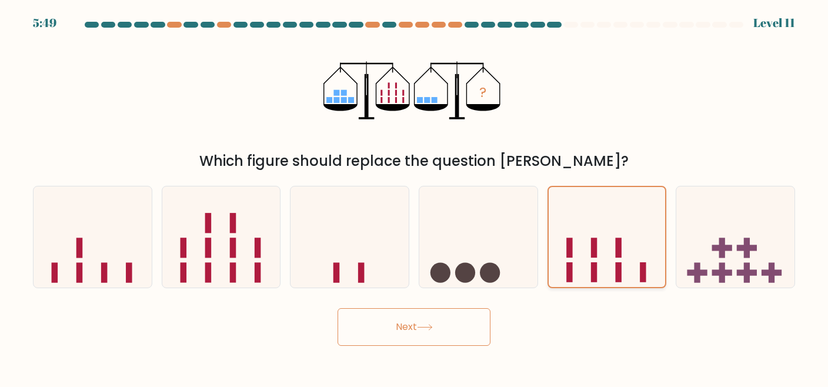
click at [616, 266] on rect at bounding box center [619, 272] width 6 height 20
click at [415, 196] on input "e." at bounding box center [414, 195] width 1 height 3
click at [616, 266] on rect at bounding box center [619, 272] width 6 height 20
click at [415, 196] on input "e." at bounding box center [414, 195] width 1 height 3
click at [616, 266] on rect at bounding box center [619, 272] width 6 height 20
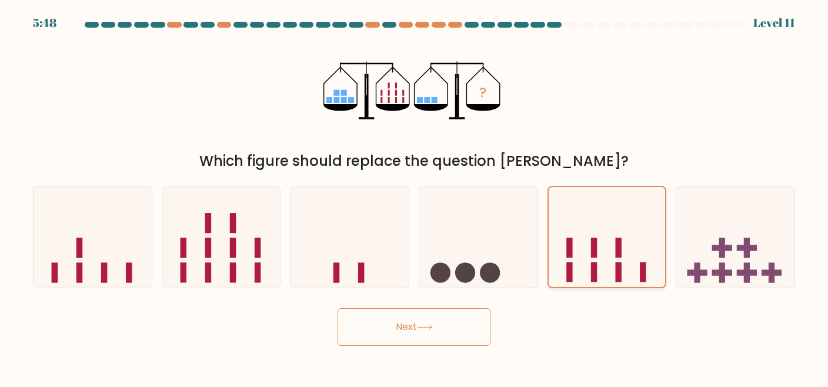
click at [415, 196] on input "e." at bounding box center [414, 195] width 1 height 3
click at [616, 266] on rect at bounding box center [619, 272] width 6 height 20
click at [415, 196] on input "e." at bounding box center [414, 195] width 1 height 3
click at [616, 266] on rect at bounding box center [619, 272] width 6 height 20
click at [415, 196] on input "e." at bounding box center [414, 195] width 1 height 3
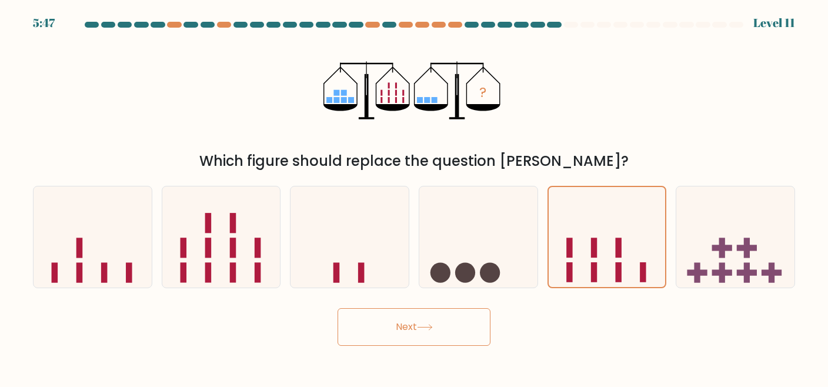
click at [438, 327] on button "Next" at bounding box center [414, 327] width 153 height 38
click at [485, 195] on icon at bounding box center [478, 237] width 118 height 98
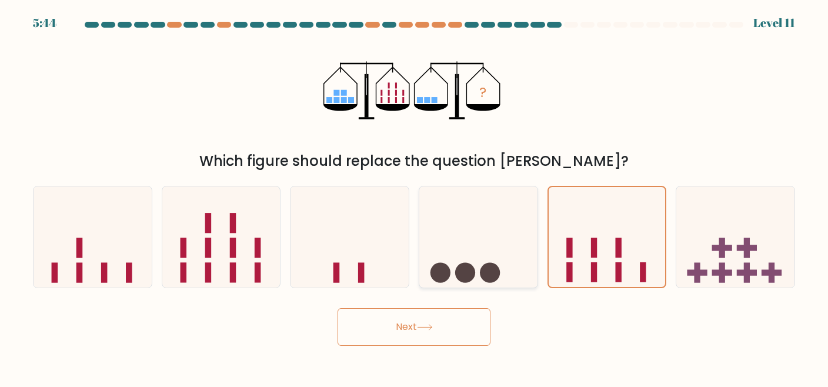
click at [415, 195] on input "d." at bounding box center [414, 195] width 1 height 3
radio input "true"
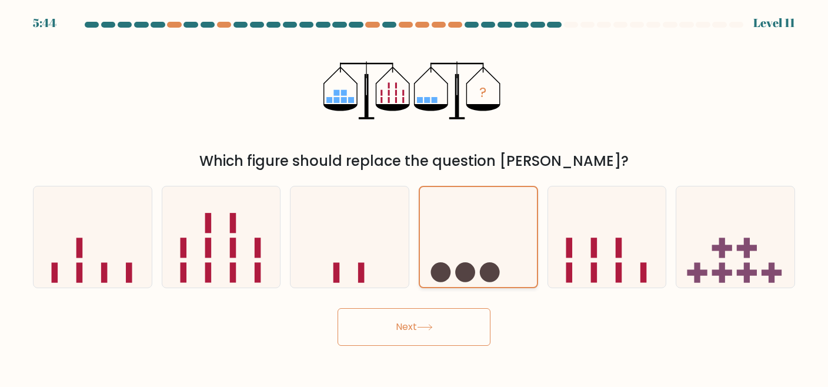
click at [485, 195] on icon at bounding box center [478, 237] width 117 height 97
click at [415, 195] on input "d." at bounding box center [414, 195] width 1 height 3
click at [485, 195] on icon at bounding box center [478, 237] width 117 height 97
click at [415, 195] on input "d." at bounding box center [414, 195] width 1 height 3
click at [411, 206] on div "c." at bounding box center [349, 237] width 129 height 103
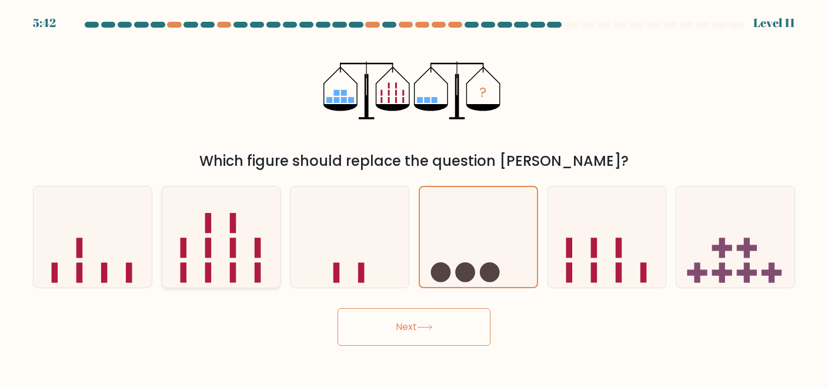
click at [242, 245] on icon at bounding box center [221, 237] width 118 height 98
click at [414, 196] on input "b." at bounding box center [414, 195] width 1 height 3
radio input "true"
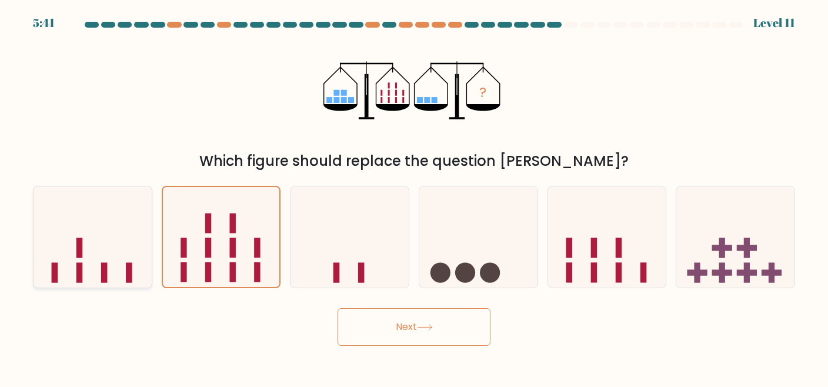
click at [108, 249] on icon at bounding box center [93, 237] width 118 height 98
click at [414, 196] on input "a." at bounding box center [414, 195] width 1 height 3
radio input "true"
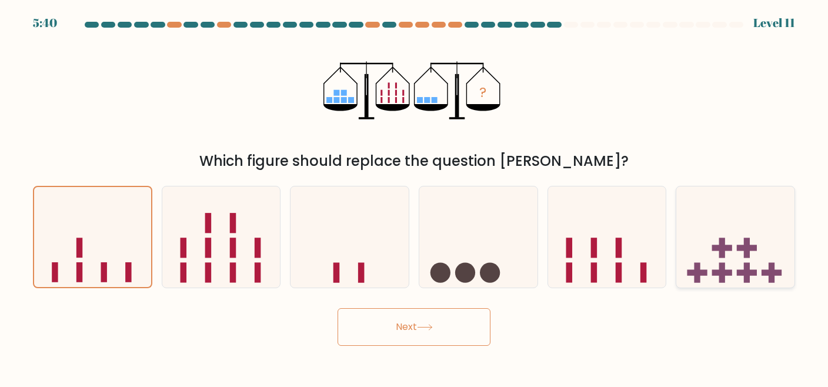
click at [727, 246] on rect at bounding box center [722, 248] width 20 height 6
click at [415, 196] on input "f." at bounding box center [414, 195] width 1 height 3
radio input "true"
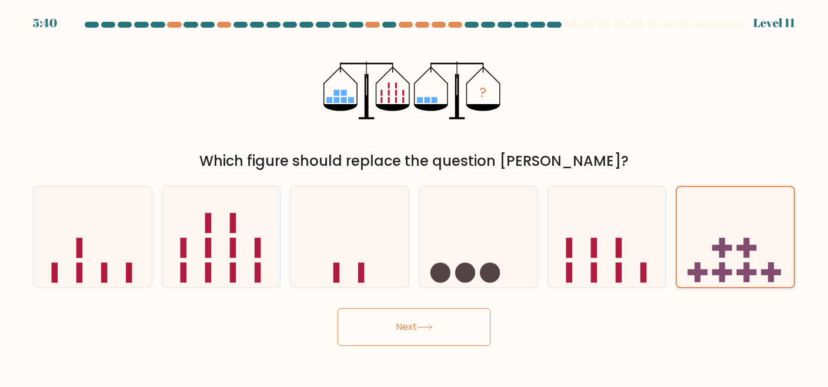
click at [727, 246] on rect at bounding box center [722, 248] width 20 height 6
click at [415, 196] on input "f." at bounding box center [414, 195] width 1 height 3
click at [749, 29] on div at bounding box center [414, 27] width 776 height 11
click at [360, 258] on icon at bounding box center [350, 237] width 118 height 98
click at [414, 196] on input "c." at bounding box center [414, 195] width 1 height 3
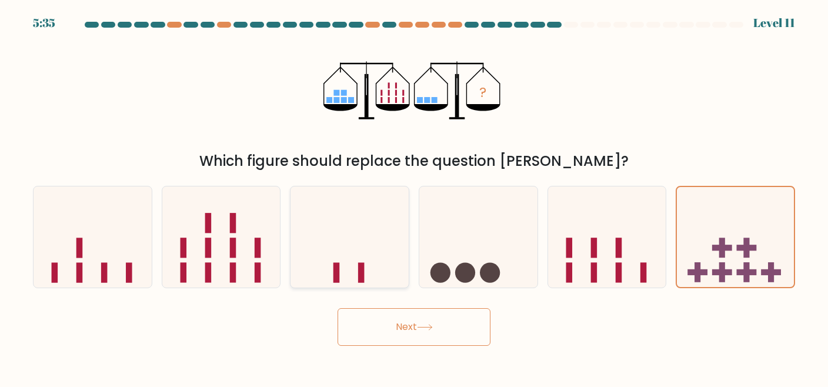
radio input "true"
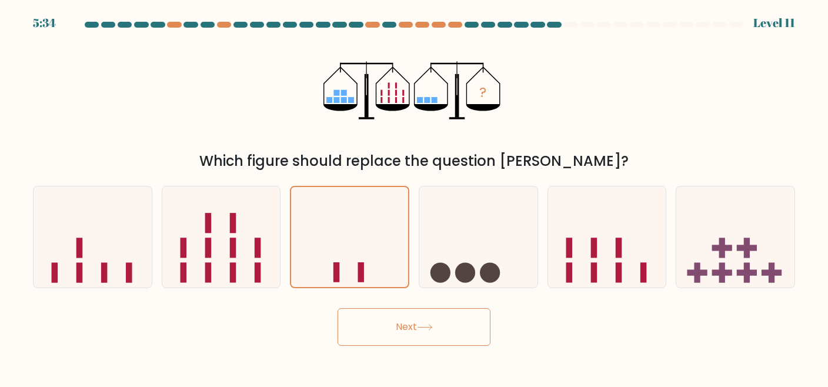
click at [391, 329] on button "Next" at bounding box center [414, 327] width 153 height 38
click at [400, 56] on icon "?" at bounding box center [414, 90] width 181 height 116
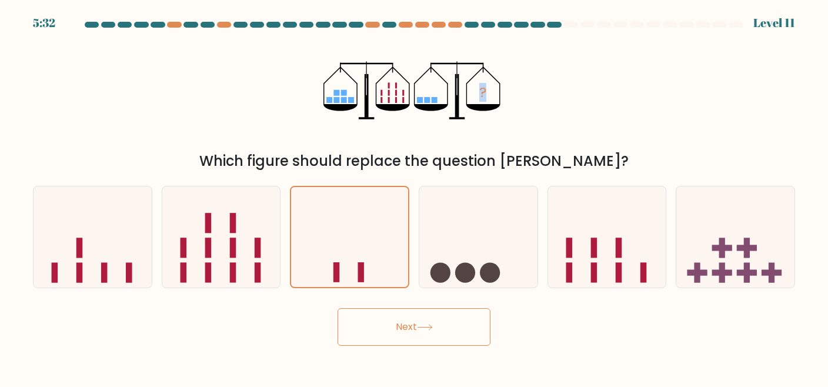
click at [400, 56] on icon "?" at bounding box center [414, 90] width 181 height 116
click at [205, 255] on rect at bounding box center [208, 248] width 6 height 20
click at [414, 196] on input "b." at bounding box center [414, 195] width 1 height 3
radio input "true"
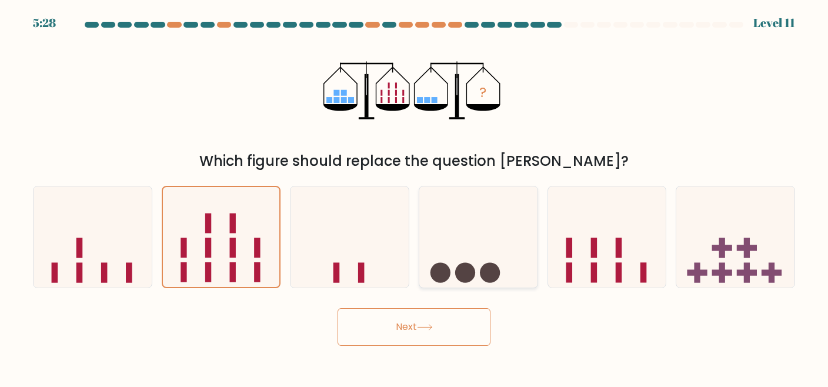
click at [509, 208] on icon at bounding box center [478, 237] width 118 height 98
click at [415, 196] on input "d." at bounding box center [414, 195] width 1 height 3
radio input "true"
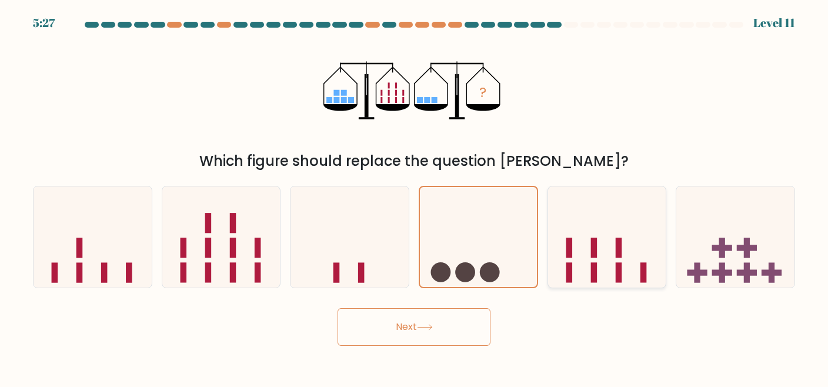
click at [652, 248] on icon at bounding box center [607, 237] width 118 height 98
click at [415, 196] on input "e." at bounding box center [414, 195] width 1 height 3
radio input "true"
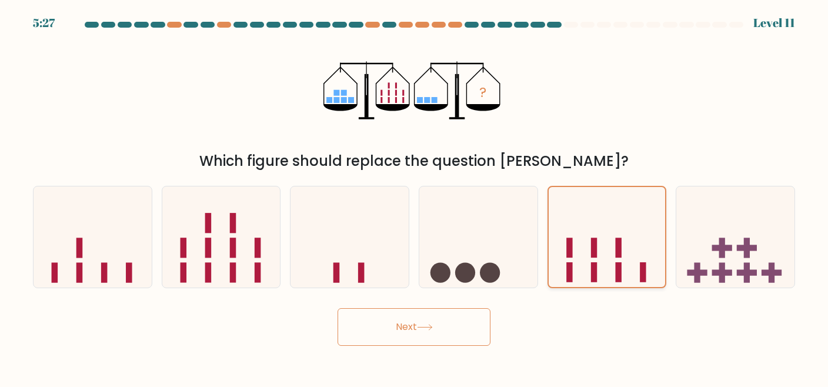
click at [652, 248] on icon at bounding box center [607, 237] width 117 height 97
click at [415, 196] on input "e." at bounding box center [414, 195] width 1 height 3
click at [652, 248] on icon at bounding box center [607, 237] width 117 height 97
click at [415, 196] on input "e." at bounding box center [414, 195] width 1 height 3
click at [652, 248] on icon at bounding box center [607, 237] width 117 height 97
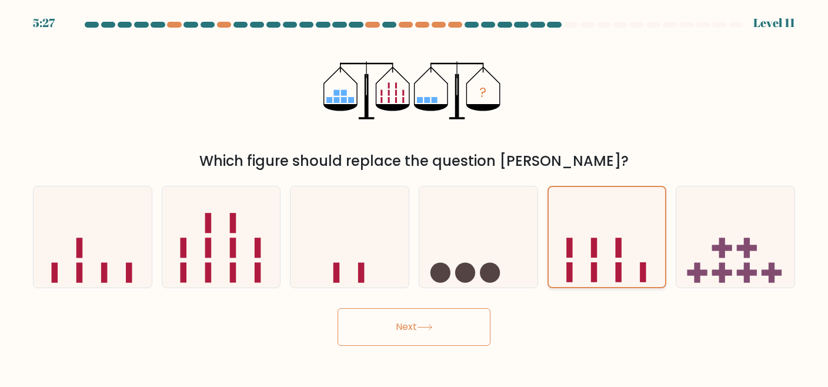
click at [415, 196] on input "e." at bounding box center [414, 195] width 1 height 3
click at [737, 255] on icon at bounding box center [735, 237] width 118 height 98
click at [415, 196] on input "f." at bounding box center [414, 195] width 1 height 3
radio input "true"
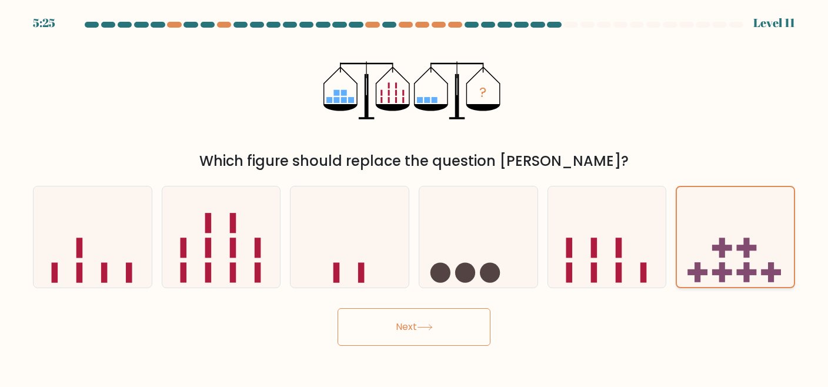
click at [737, 255] on icon at bounding box center [735, 237] width 117 height 97
click at [415, 196] on input "f." at bounding box center [414, 195] width 1 height 3
click at [737, 255] on icon at bounding box center [735, 237] width 117 height 97
click at [415, 196] on input "f." at bounding box center [414, 195] width 1 height 3
click at [737, 255] on icon at bounding box center [735, 237] width 117 height 97
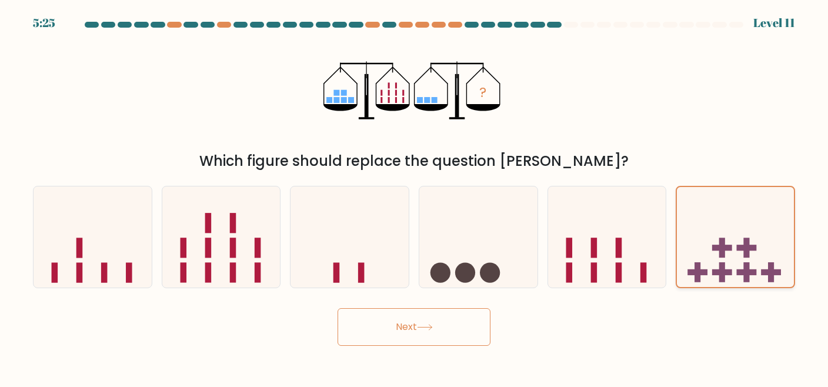
click at [415, 196] on input "f." at bounding box center [414, 195] width 1 height 3
click at [506, 216] on icon at bounding box center [478, 237] width 118 height 98
click at [415, 196] on input "d." at bounding box center [414, 195] width 1 height 3
radio input "true"
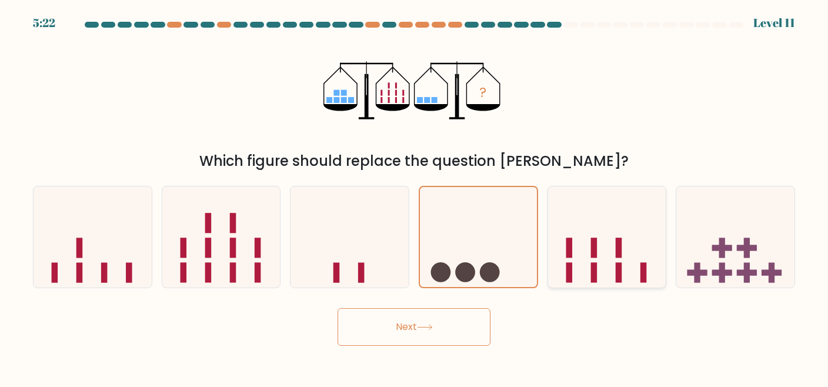
click at [580, 221] on icon at bounding box center [607, 237] width 118 height 98
click at [415, 196] on input "e." at bounding box center [414, 195] width 1 height 3
radio input "true"
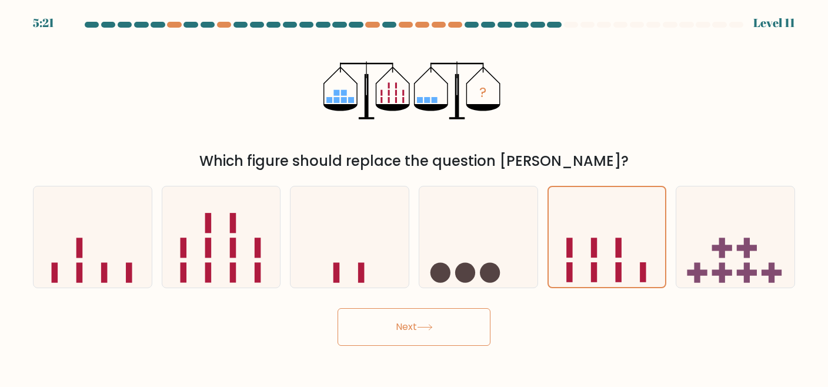
click at [408, 318] on button "Next" at bounding box center [414, 327] width 153 height 38
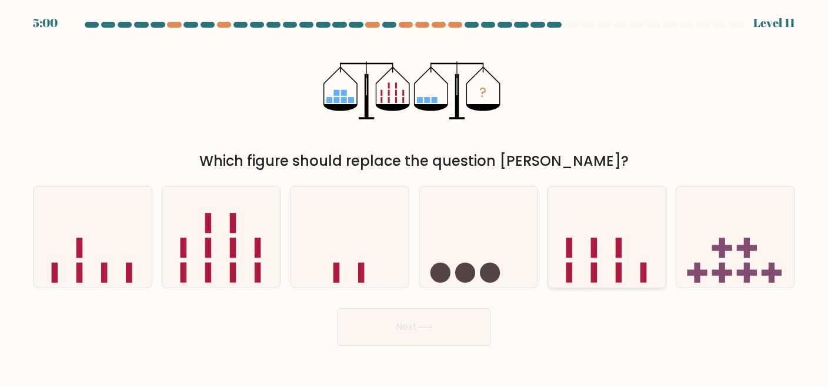
click at [562, 247] on icon at bounding box center [607, 237] width 118 height 98
click at [415, 196] on input "e." at bounding box center [414, 195] width 1 height 3
radio input "true"
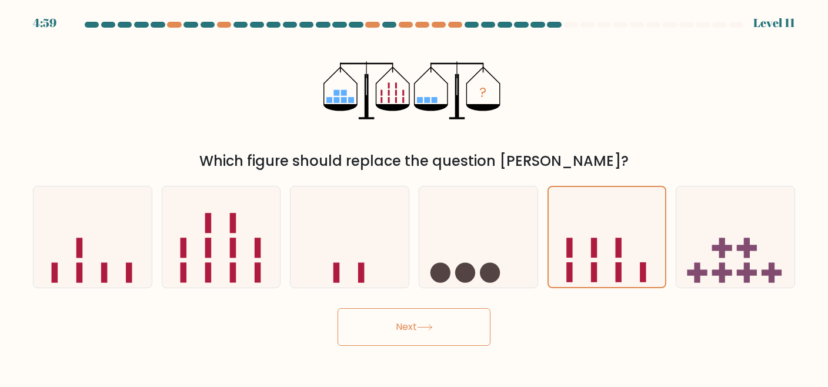
click at [439, 314] on button "Next" at bounding box center [414, 327] width 153 height 38
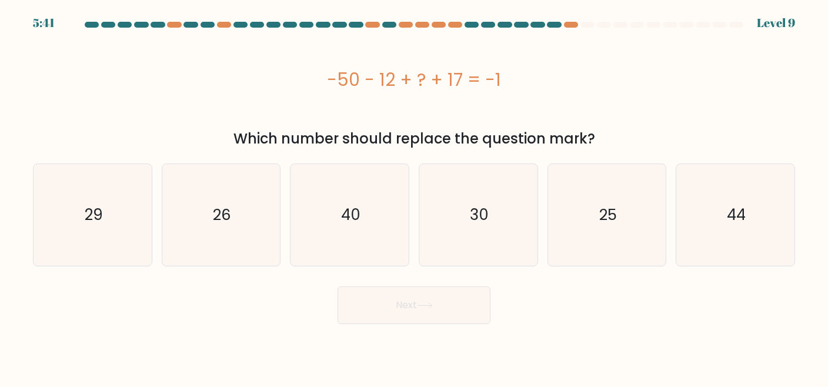
drag, startPoint x: 306, startPoint y: 75, endPoint x: 589, endPoint y: 79, distance: 283.0
click at [589, 79] on div "-50 - 12 + ? + 17 = -1" at bounding box center [414, 79] width 762 height 26
copy div "-50 - 12 + ? + 17 = -1"
click at [696, 170] on icon "44" at bounding box center [736, 215] width 102 height 102
click at [415, 194] on input "f. 44" at bounding box center [414, 195] width 1 height 3
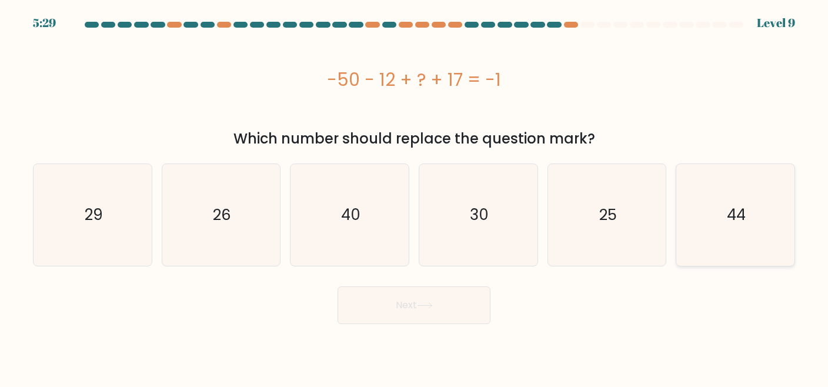
radio input "true"
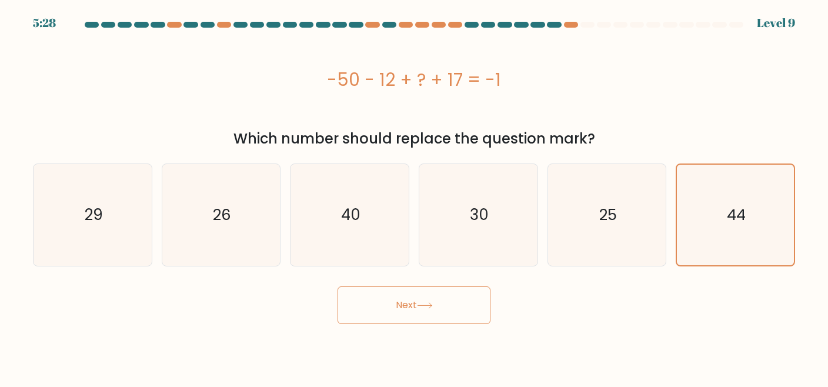
click at [374, 304] on button "Next" at bounding box center [414, 305] width 153 height 38
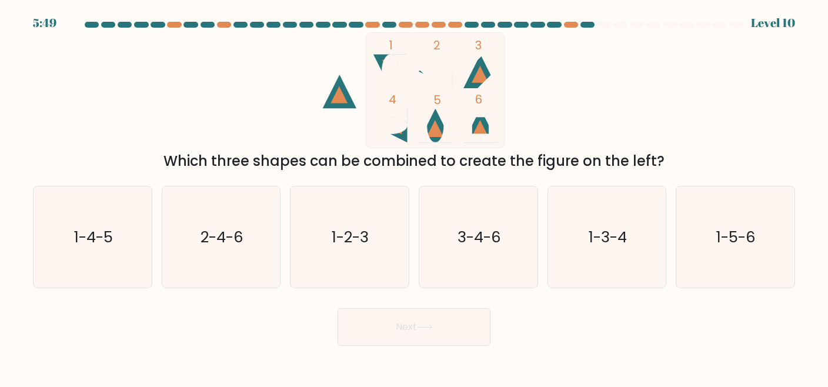
click at [374, 304] on div "Next" at bounding box center [414, 324] width 776 height 44
click at [620, 244] on text "1-3-4" at bounding box center [608, 236] width 38 height 21
click at [415, 196] on input "e. 1-3-4" at bounding box center [414, 195] width 1 height 3
radio input "true"
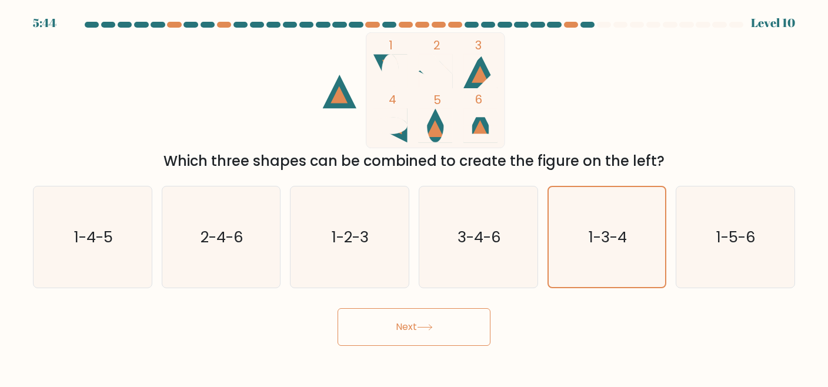
click at [449, 324] on button "Next" at bounding box center [414, 327] width 153 height 38
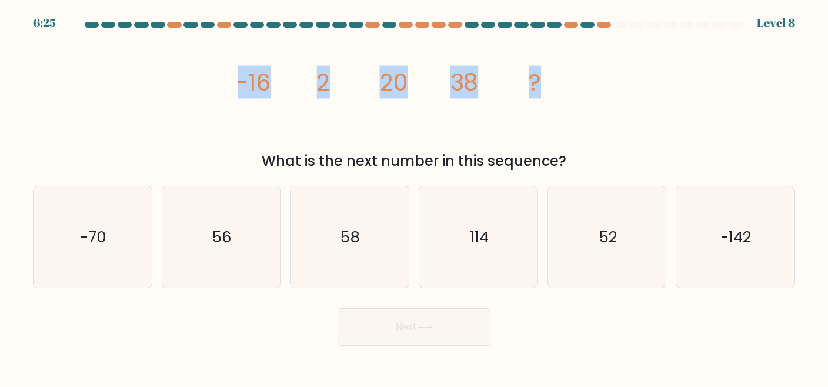
drag, startPoint x: 234, startPoint y: 89, endPoint x: 603, endPoint y: 87, distance: 369.4
click at [603, 87] on div "image/svg+xml -16 2 20 38 ? What is the next number in this sequence?" at bounding box center [414, 101] width 776 height 139
copy g "-16 2 20 38 ?"
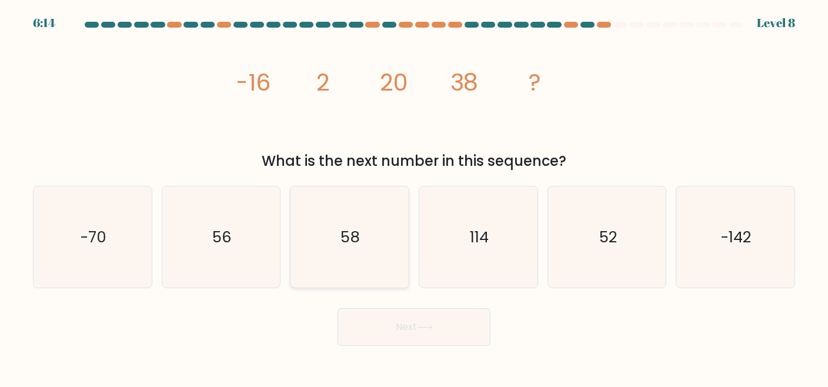
click at [335, 203] on icon "58" at bounding box center [350, 237] width 102 height 102
click at [414, 196] on input "c. 58" at bounding box center [414, 195] width 1 height 3
radio input "true"
click at [381, 332] on button "Next" at bounding box center [414, 327] width 153 height 38
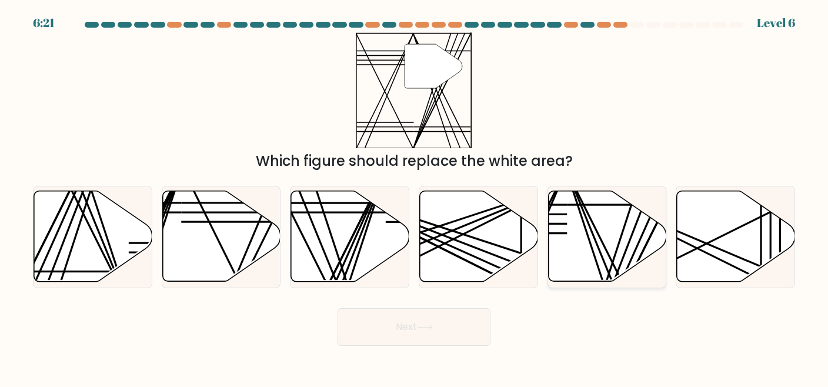
click at [599, 215] on icon at bounding box center [607, 236] width 118 height 91
click at [415, 196] on input "e." at bounding box center [414, 195] width 1 height 3
radio input "true"
click at [443, 325] on button "Next" at bounding box center [414, 327] width 153 height 38
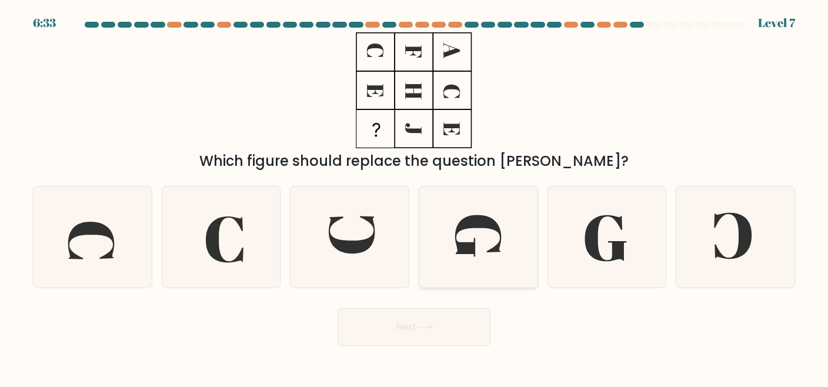
click at [485, 243] on icon at bounding box center [479, 237] width 102 height 102
click at [415, 196] on input "d." at bounding box center [414, 195] width 1 height 3
radio input "true"
click at [382, 320] on button "Next" at bounding box center [414, 327] width 153 height 38
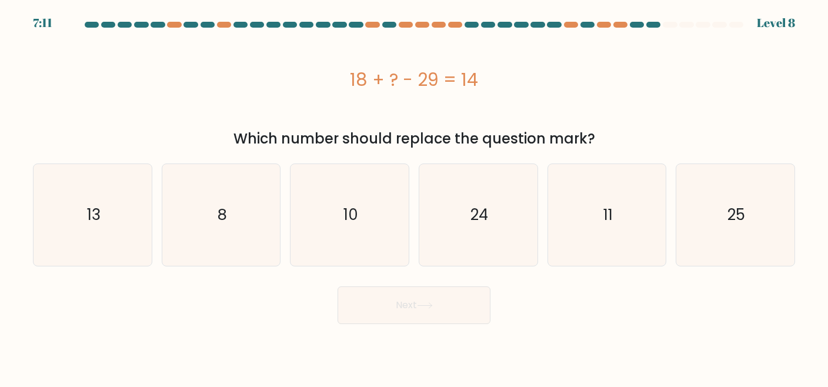
drag, startPoint x: 344, startPoint y: 86, endPoint x: 519, endPoint y: 84, distance: 175.3
click at [519, 84] on div "18 + ? - 29 = 14" at bounding box center [414, 79] width 762 height 26
copy div "18 + ? - 29 = 14"
click at [692, 202] on icon "25" at bounding box center [736, 215] width 102 height 102
click at [415, 196] on input "f. 25" at bounding box center [414, 195] width 1 height 3
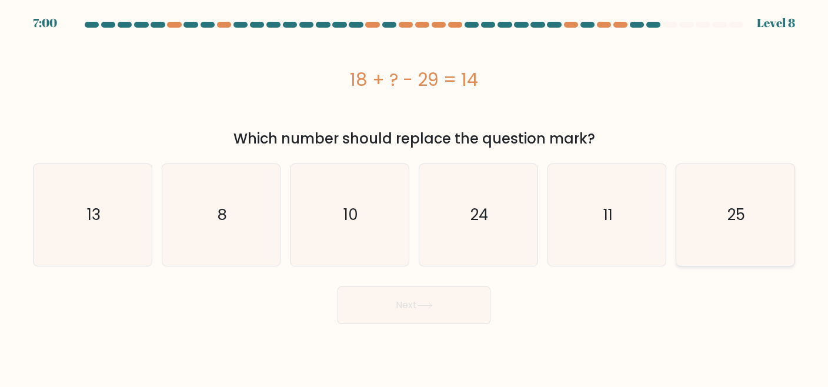
radio input "true"
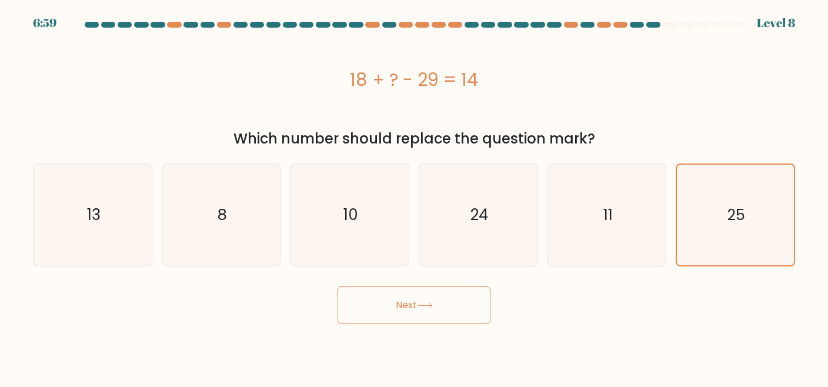
click at [464, 298] on button "Next" at bounding box center [414, 305] width 153 height 38
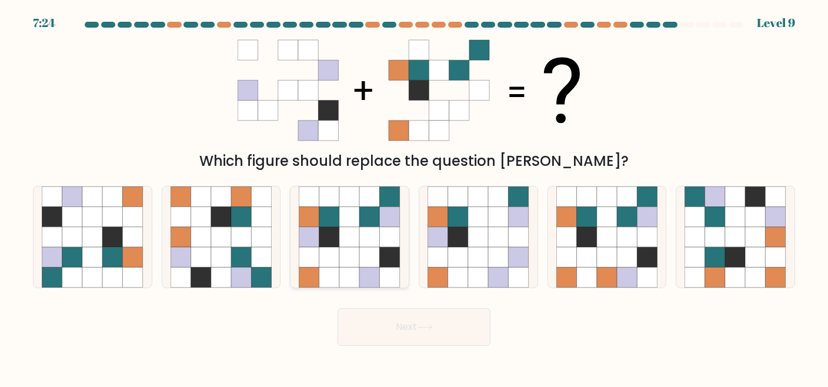
click at [368, 258] on icon at bounding box center [370, 257] width 20 height 20
click at [414, 196] on input "c." at bounding box center [414, 195] width 1 height 3
radio input "true"
click at [374, 335] on button "Next" at bounding box center [414, 327] width 153 height 38
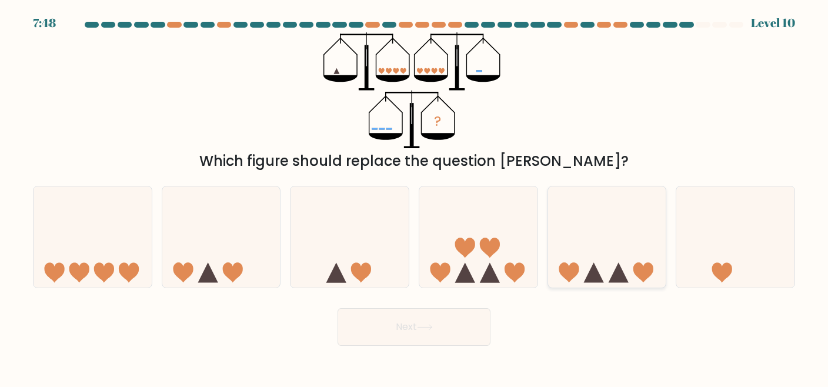
click at [621, 245] on icon at bounding box center [607, 237] width 118 height 98
click at [415, 196] on input "e." at bounding box center [414, 195] width 1 height 3
radio input "true"
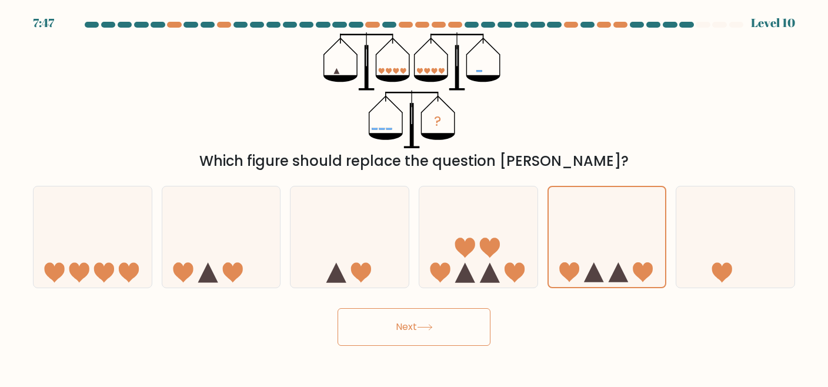
click at [459, 332] on button "Next" at bounding box center [414, 327] width 153 height 38
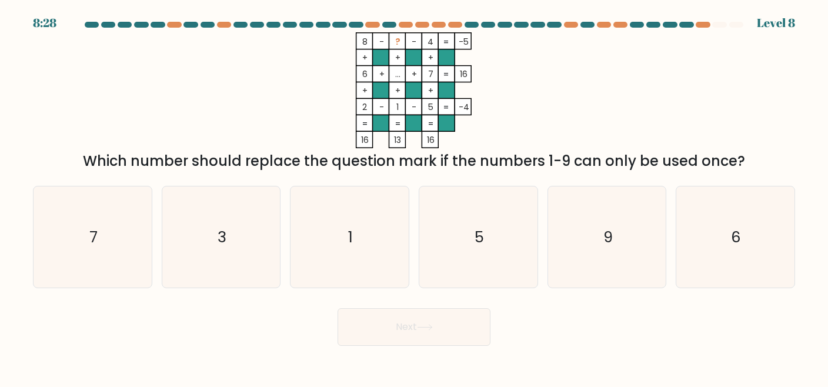
click at [278, 160] on div "Which number should replace the question mark if the numbers 1-9 can only be us…" at bounding box center [414, 161] width 748 height 21
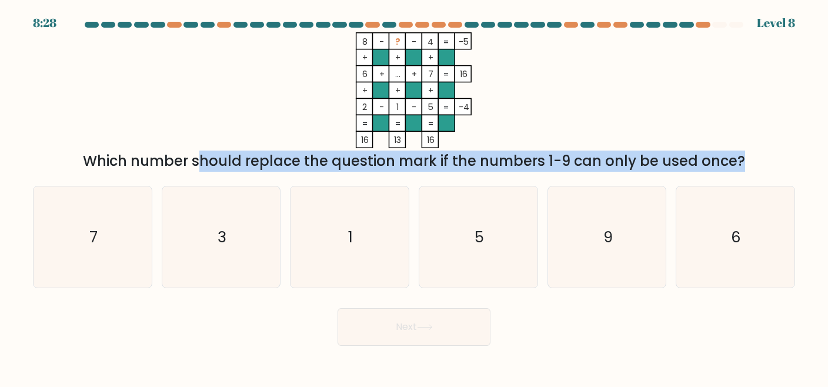
click at [278, 160] on div "Which number should replace the question mark if the numbers 1-9 can only be us…" at bounding box center [414, 161] width 748 height 21
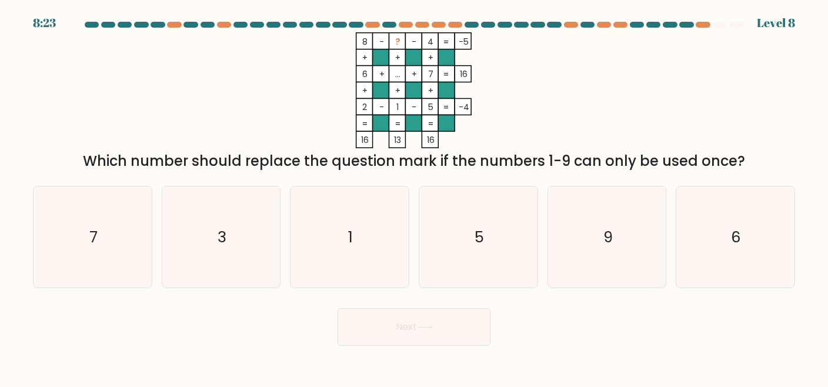
drag, startPoint x: 278, startPoint y: 160, endPoint x: 281, endPoint y: 95, distance: 64.8
click at [281, 95] on icon "8 - ? - 4 -5 + + + 6 + ... + 7 16 + + + 2 - 1 - 5 = -4 = = = = 16 13 16 =" at bounding box center [414, 90] width 353 height 116
drag, startPoint x: 542, startPoint y: 290, endPoint x: 470, endPoint y: 241, distance: 87.6
click at [470, 241] on form at bounding box center [414, 184] width 828 height 324
click at [470, 241] on icon "5" at bounding box center [479, 237] width 102 height 102
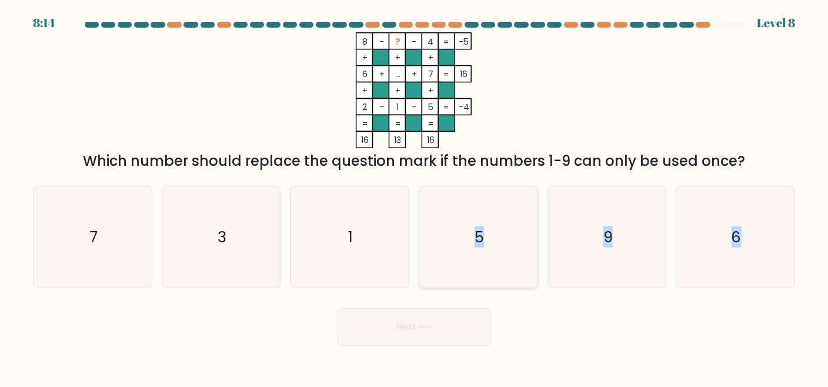
click at [415, 196] on input "d. 5" at bounding box center [414, 195] width 1 height 3
radio input "true"
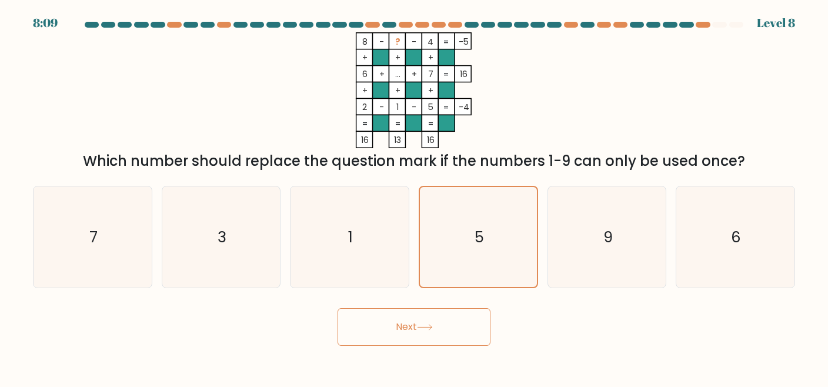
click at [447, 331] on button "Next" at bounding box center [414, 327] width 153 height 38
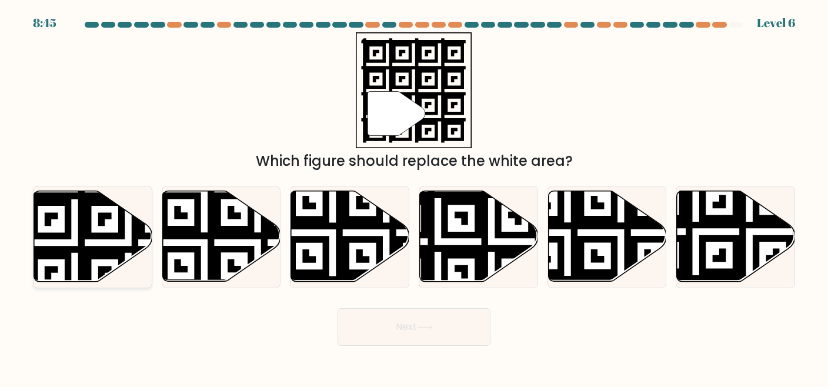
click at [109, 222] on icon at bounding box center [93, 236] width 118 height 91
click at [414, 196] on input "a." at bounding box center [414, 195] width 1 height 3
radio input "true"
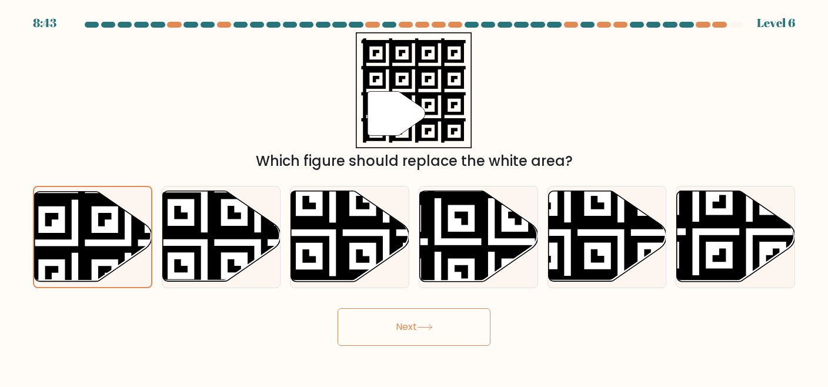
click at [391, 325] on button "Next" at bounding box center [414, 327] width 153 height 38
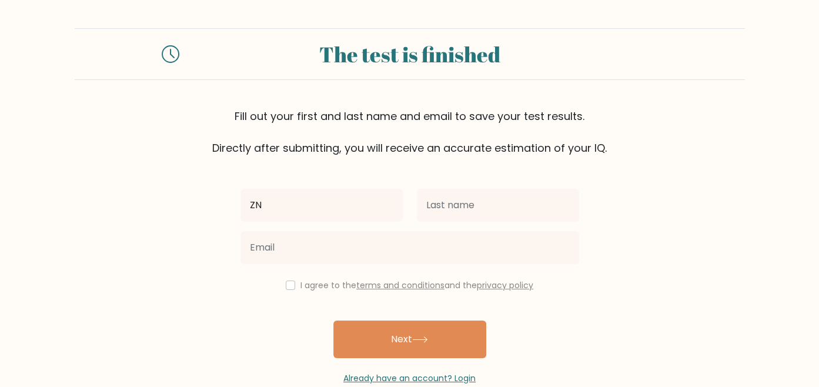
type input "Z"
type input "[PERSON_NAME]"
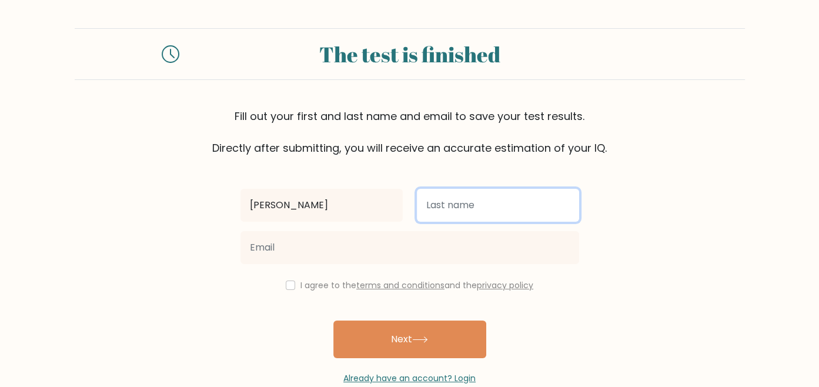
click at [525, 209] on input "text" at bounding box center [498, 205] width 162 height 33
type input "Vista"
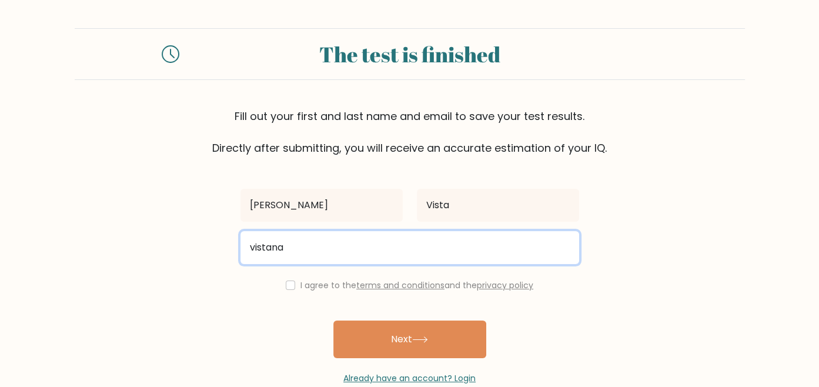
type input "vistananette@gmail.com"
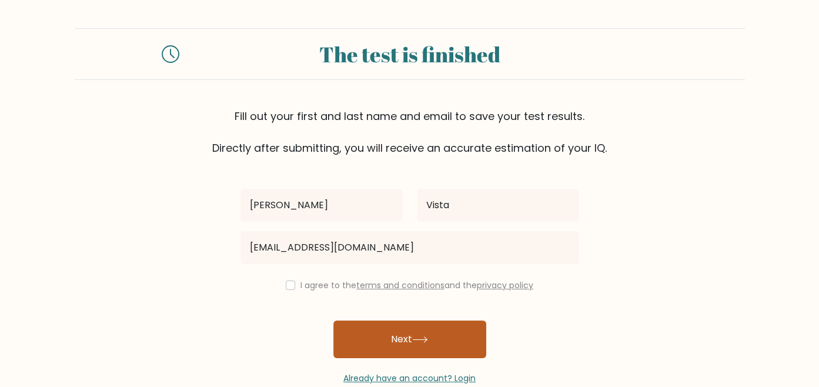
click at [362, 331] on button "Next" at bounding box center [410, 340] width 153 height 38
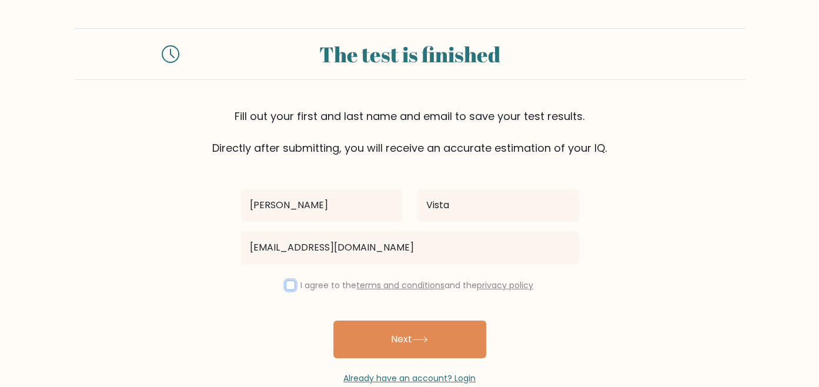
click at [289, 288] on input "checkbox" at bounding box center [290, 285] width 9 height 9
checkbox input "true"
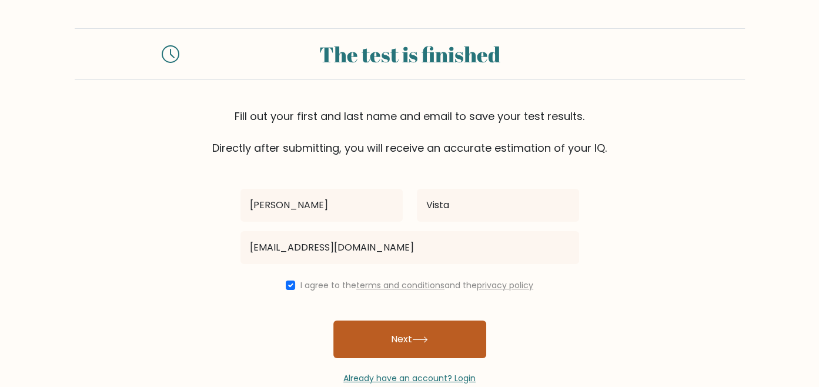
click at [353, 330] on button "Next" at bounding box center [410, 340] width 153 height 38
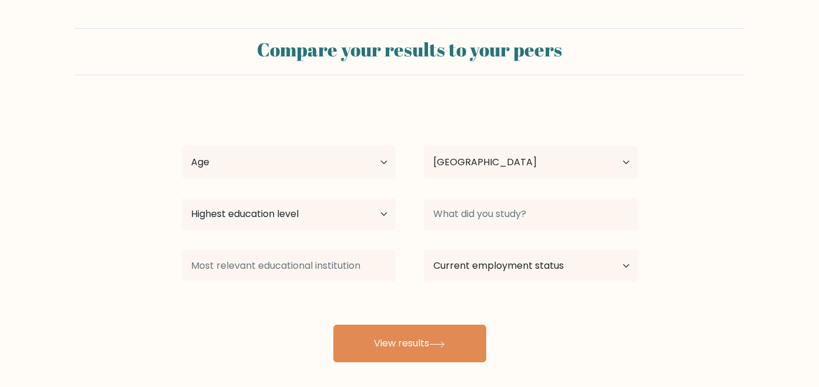
select select "PH"
click at [312, 159] on select "Age Under [DEMOGRAPHIC_DATA] [DEMOGRAPHIC_DATA] [DEMOGRAPHIC_DATA] [DEMOGRAPHIC…" at bounding box center [289, 162] width 214 height 33
select select "25_34"
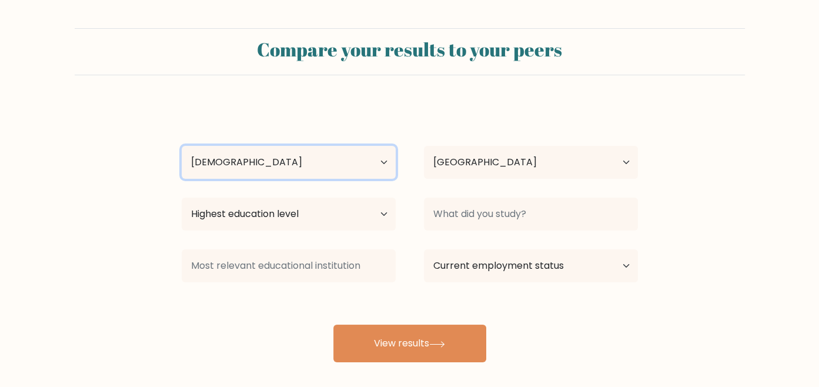
click at [182, 146] on select "Age Under [DEMOGRAPHIC_DATA] [DEMOGRAPHIC_DATA] [DEMOGRAPHIC_DATA] [DEMOGRAPHIC…" at bounding box center [289, 162] width 214 height 33
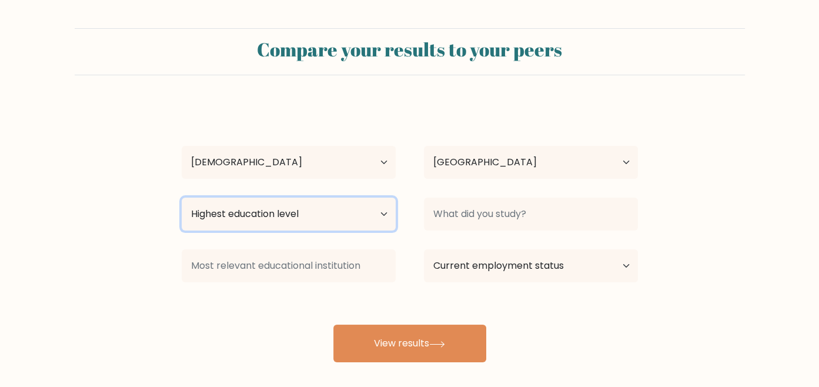
click at [315, 208] on select "Highest education level No schooling Primary Lower Secondary Upper Secondary Oc…" at bounding box center [289, 214] width 214 height 33
select select "bachelors_degree"
click at [182, 198] on select "Highest education level No schooling Primary Lower Secondary Upper Secondary Oc…" at bounding box center [289, 214] width 214 height 33
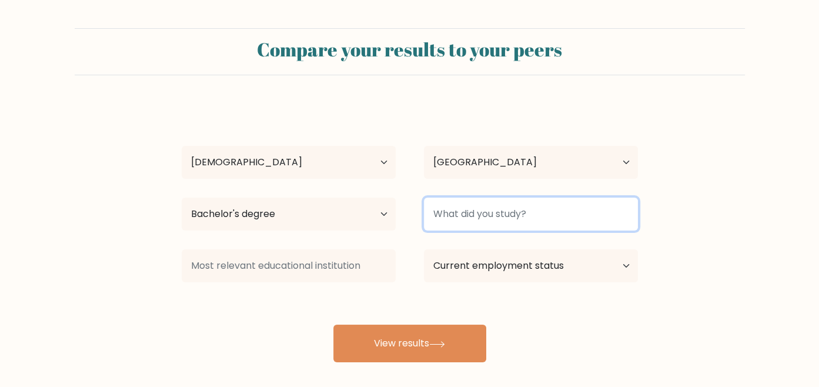
click at [456, 219] on input at bounding box center [531, 214] width 214 height 33
type input "M"
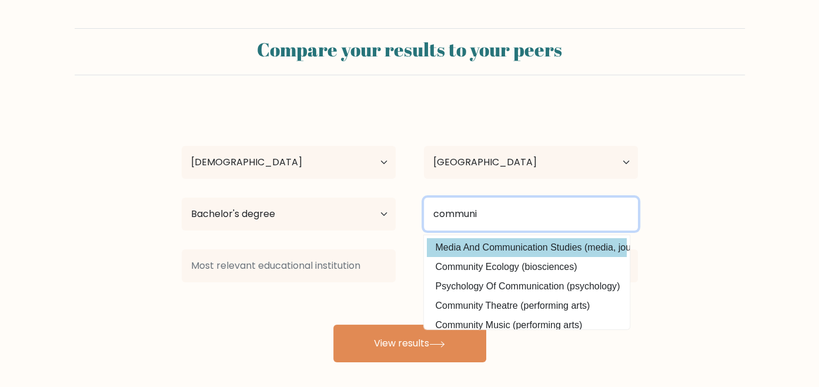
type input "communi"
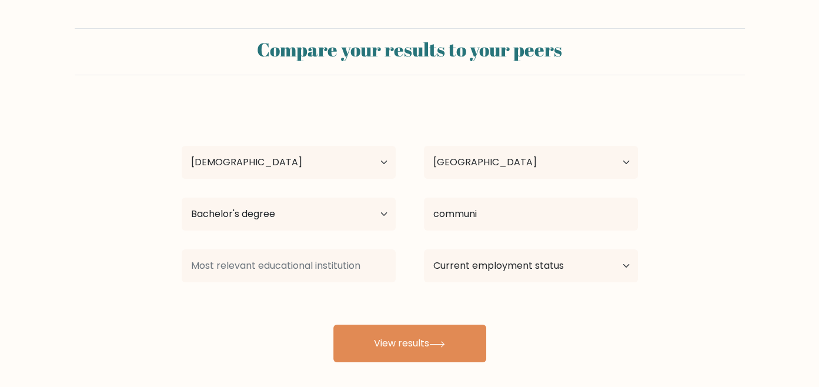
click at [494, 249] on div "[PERSON_NAME] Vista Age Under [DEMOGRAPHIC_DATA] [DEMOGRAPHIC_DATA] [DEMOGRAPHI…" at bounding box center [410, 233] width 471 height 259
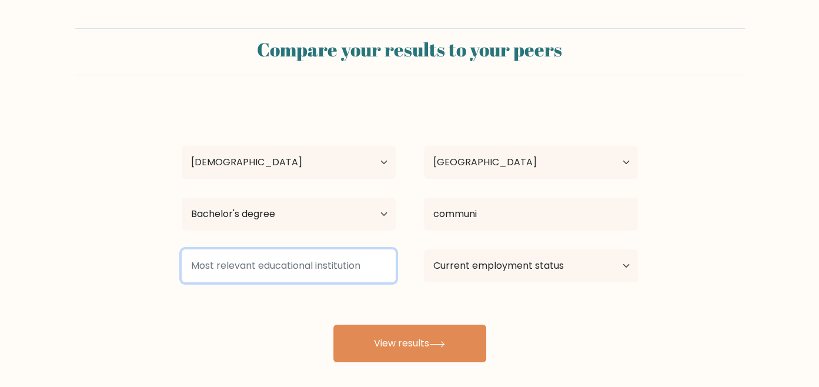
click at [367, 272] on input at bounding box center [289, 265] width 214 height 33
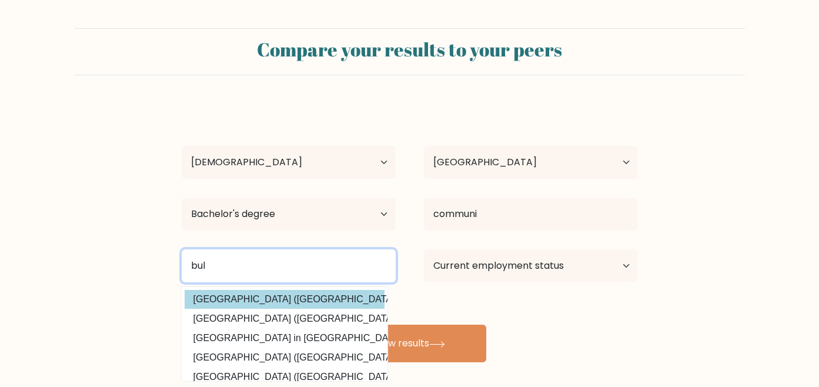
type input "bul"
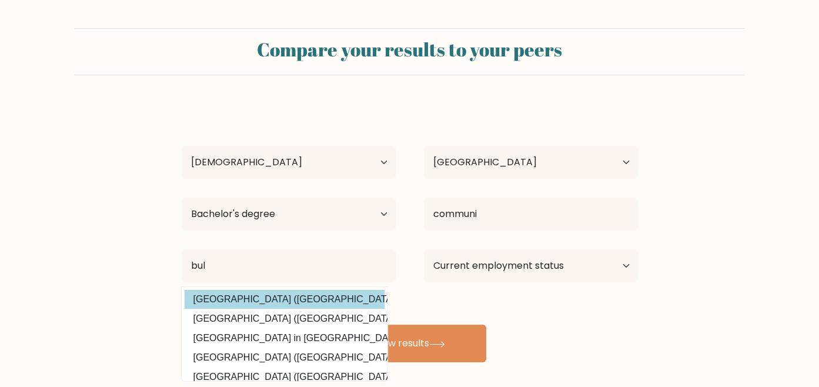
click at [361, 292] on div "[PERSON_NAME] Vista Age Under [DEMOGRAPHIC_DATA] [DEMOGRAPHIC_DATA] [DEMOGRAPHI…" at bounding box center [410, 233] width 471 height 259
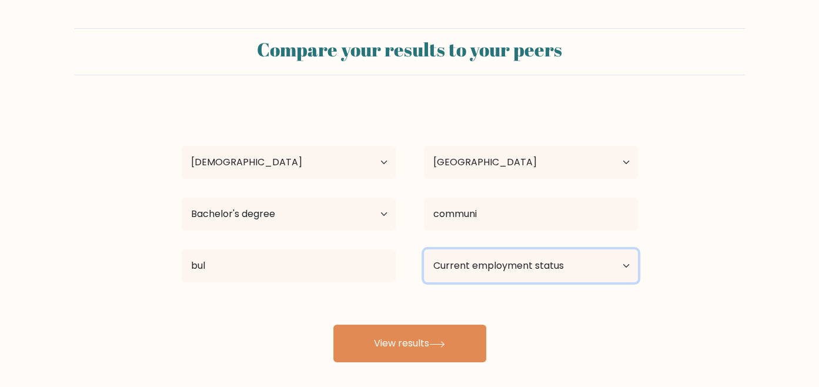
click at [473, 279] on select "Current employment status Employed Student Retired Other / prefer not to answer" at bounding box center [531, 265] width 214 height 33
select select "other"
click at [424, 249] on select "Current employment status Employed Student Retired Other / prefer not to answer" at bounding box center [531, 265] width 214 height 33
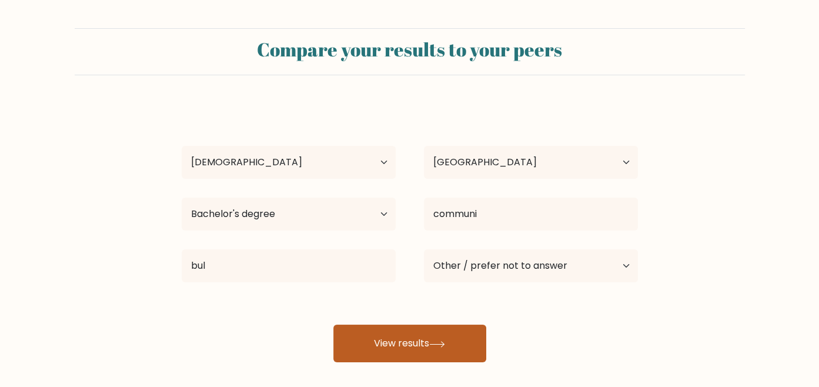
click at [460, 350] on button "View results" at bounding box center [410, 344] width 153 height 38
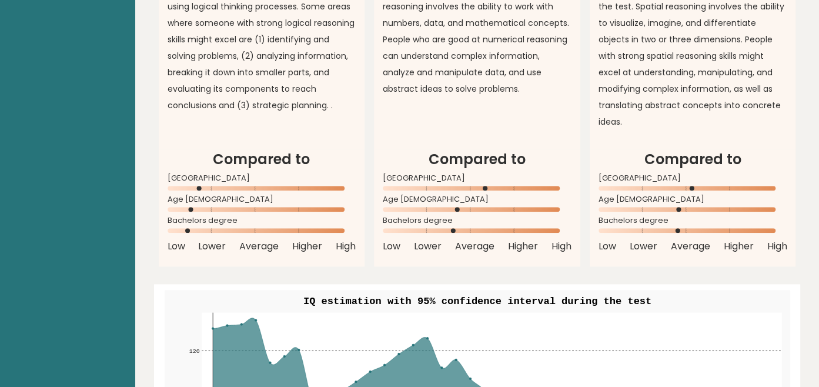
scroll to position [1099, 0]
